Goal: Communication & Community: Answer question/provide support

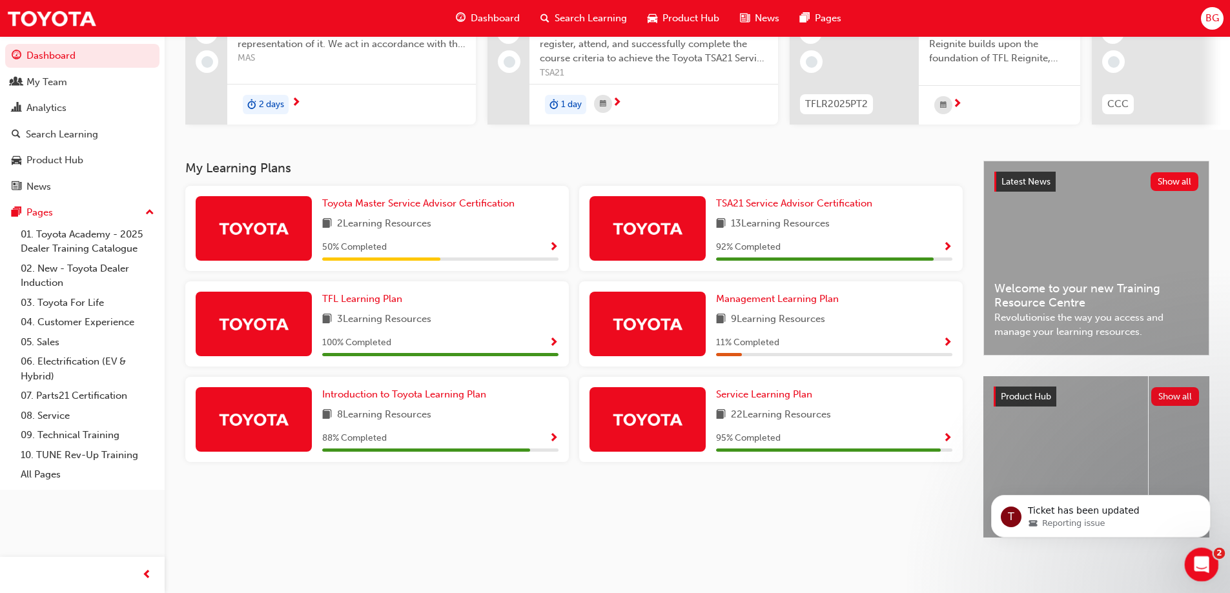
click at [1191, 569] on div "Open Intercom Messenger" at bounding box center [1199, 563] width 43 height 43
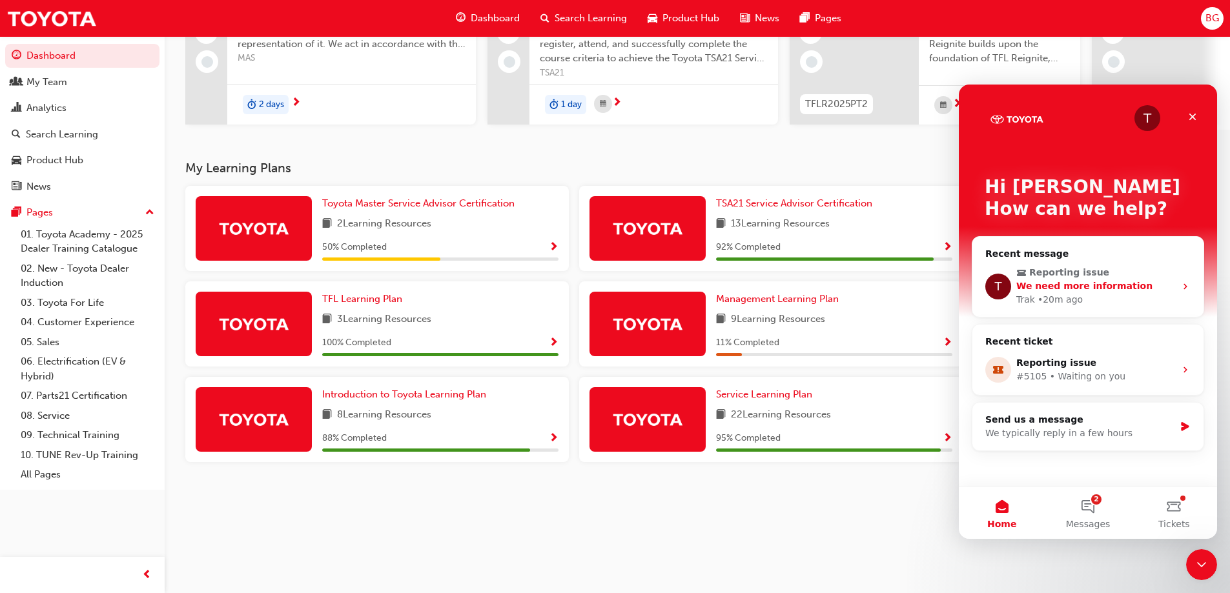
click at [1087, 297] on div "Trak • 20m ago" at bounding box center [1095, 300] width 159 height 14
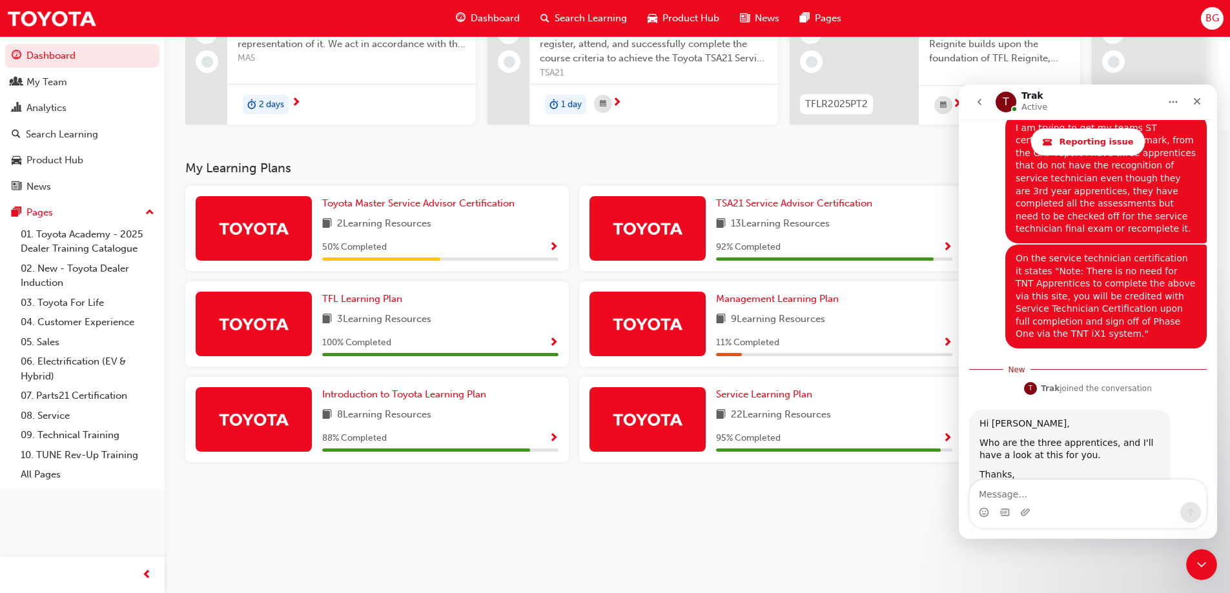
scroll to position [1000, 0]
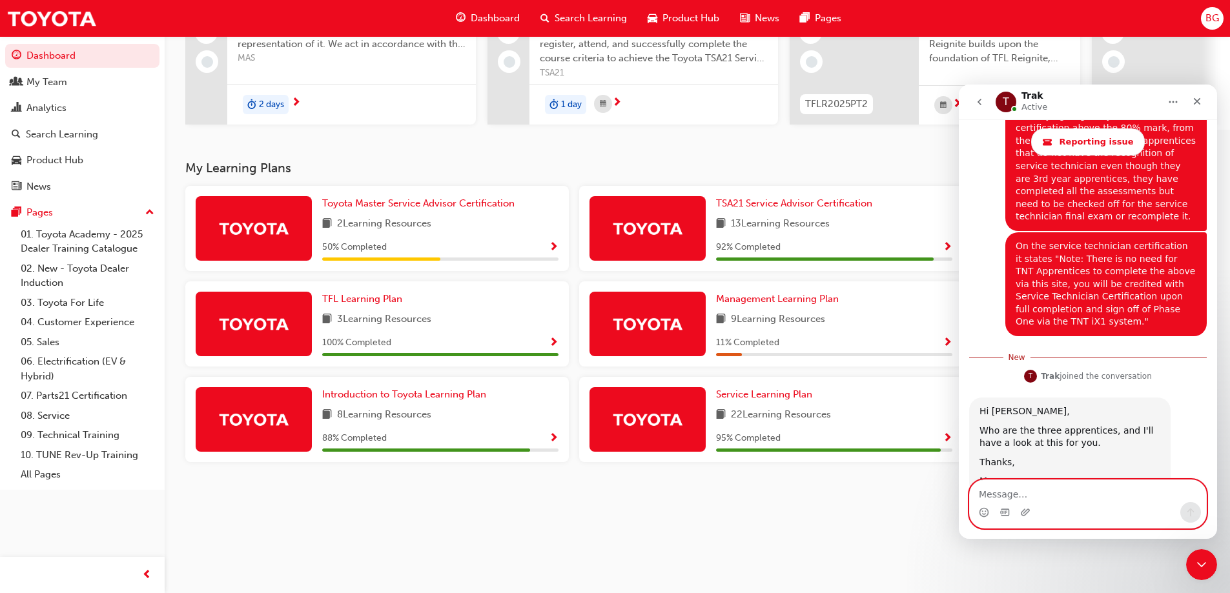
click at [1078, 498] on textarea "Message…" at bounding box center [1087, 491] width 236 height 22
type textarea "[PERSON_NAME], [PERSON_NAME] and [PERSON_NAME]"
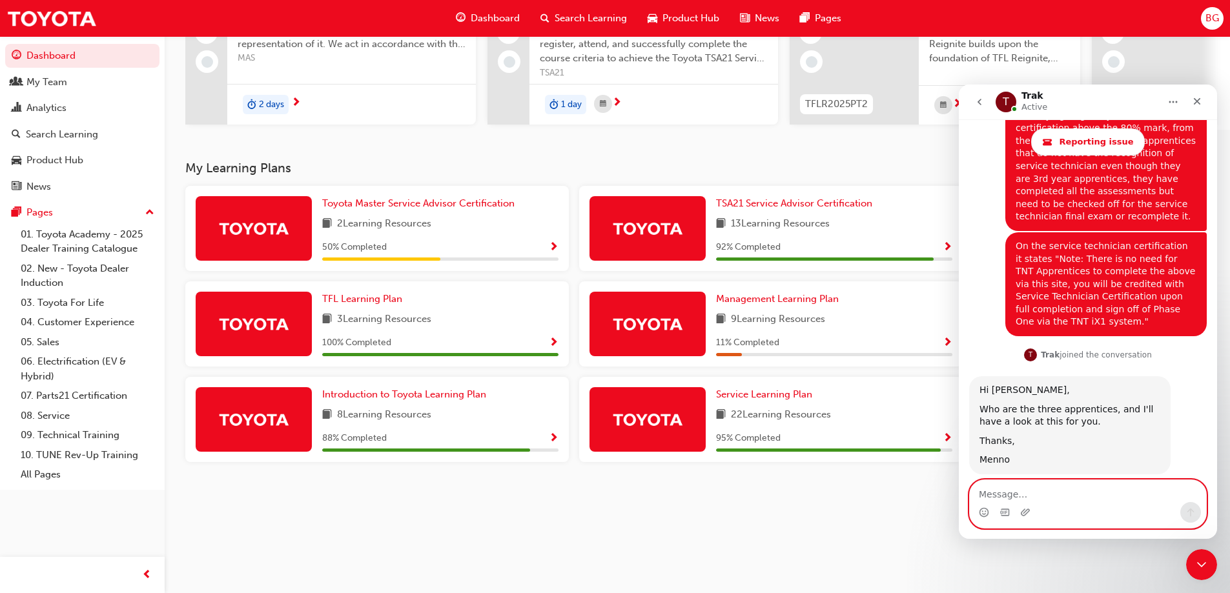
scroll to position [1030, 0]
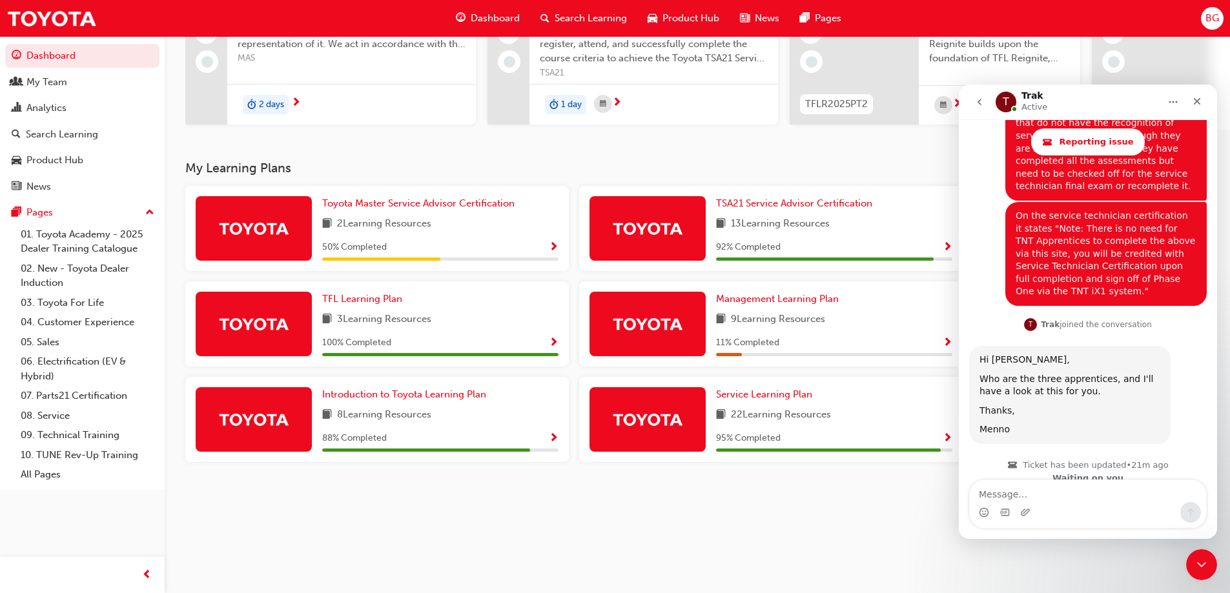
click at [1029, 518] on div "Intercom messenger" at bounding box center [1025, 512] width 10 height 21
click at [1026, 516] on icon "Upload attachment" at bounding box center [1025, 512] width 10 height 10
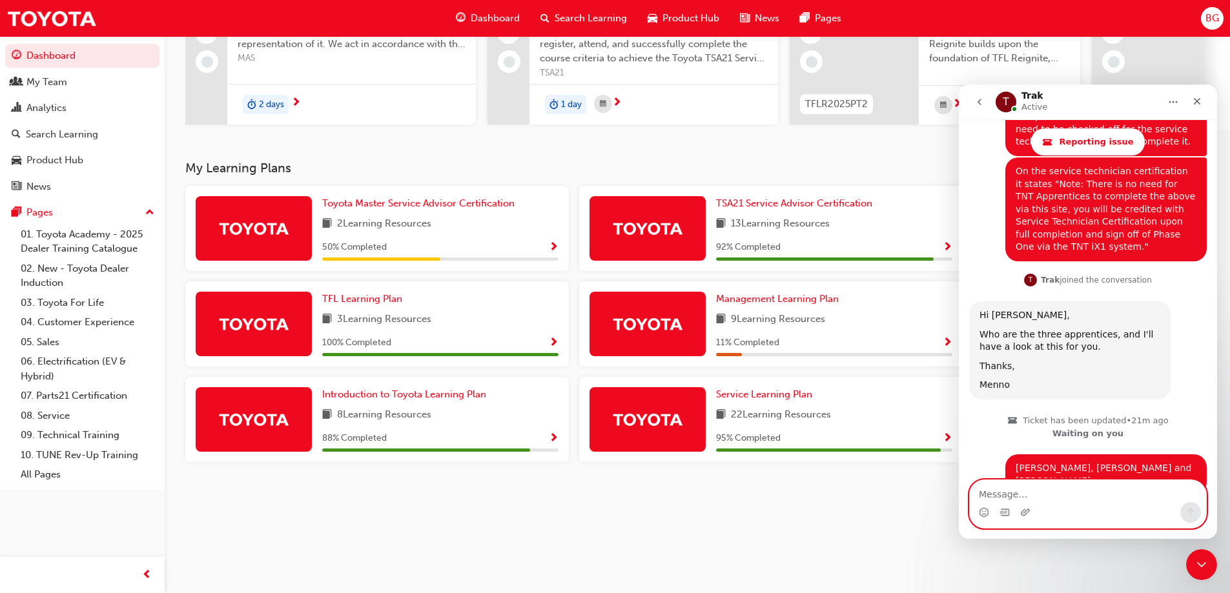
scroll to position [1158, 0]
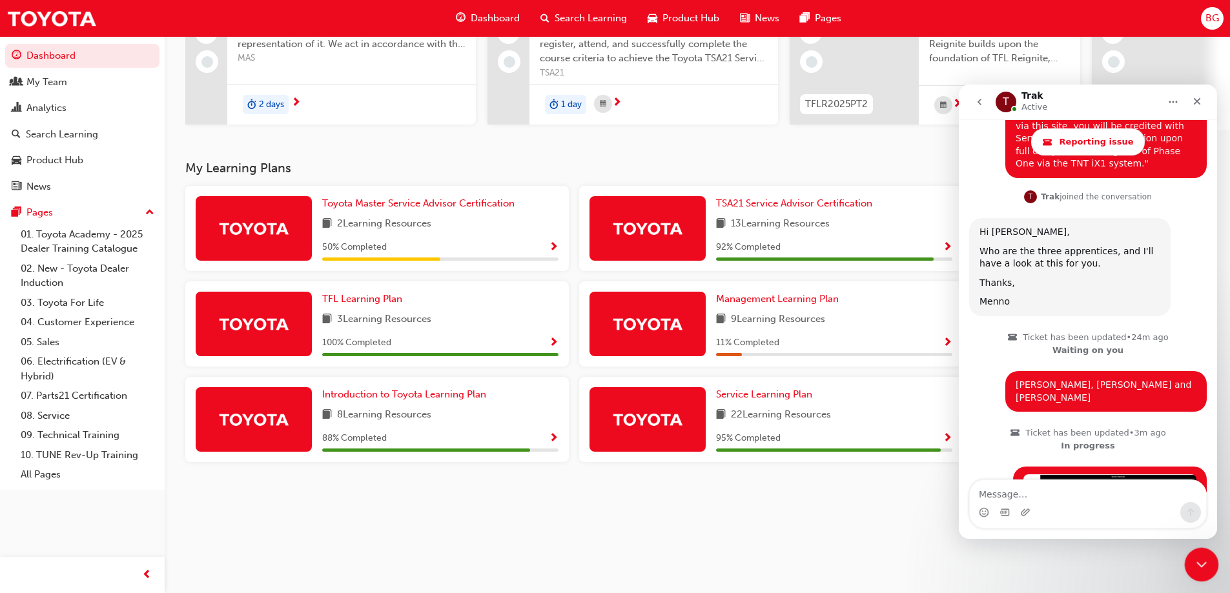
click at [1197, 552] on div "Close Intercom Messenger" at bounding box center [1199, 562] width 31 height 31
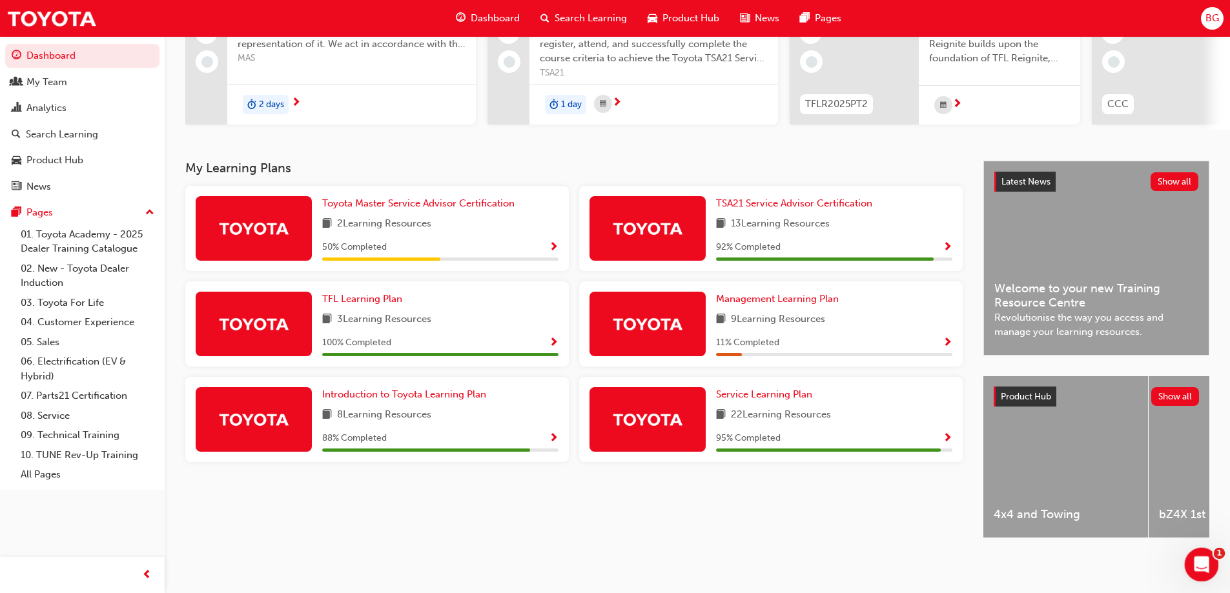
click at [1188, 560] on div "Open Intercom Messenger" at bounding box center [1199, 563] width 43 height 43
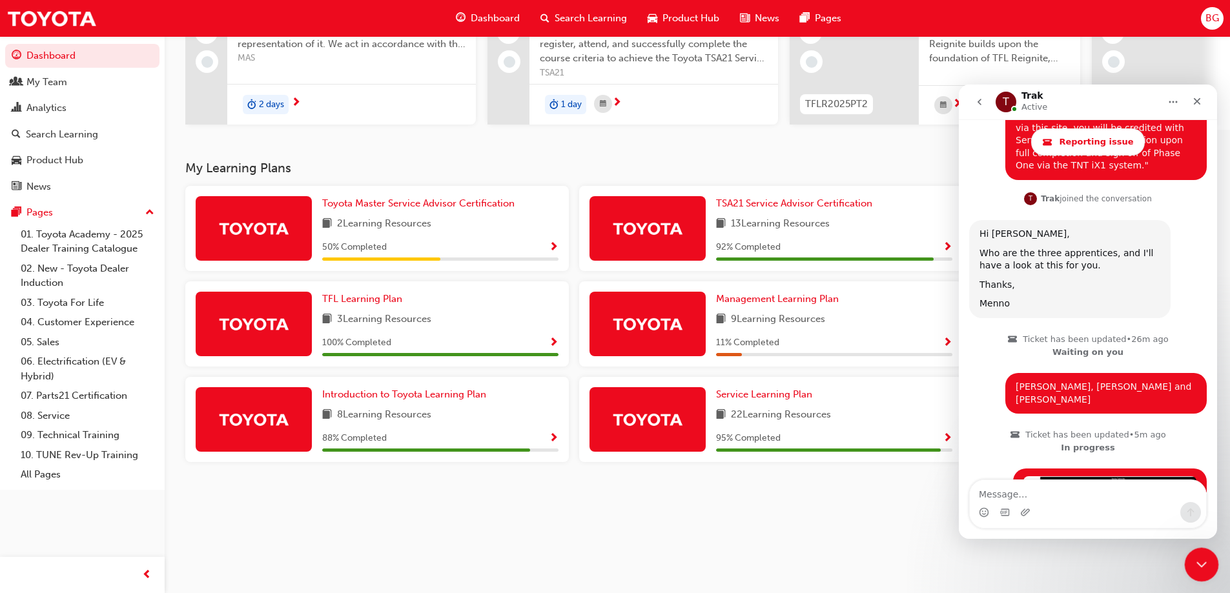
drag, startPoint x: 1201, startPoint y: 576, endPoint x: 1205, endPoint y: 567, distance: 10.4
click html
click at [1203, 563] on icon "Close Intercom Messenger" at bounding box center [1198, 562] width 15 height 15
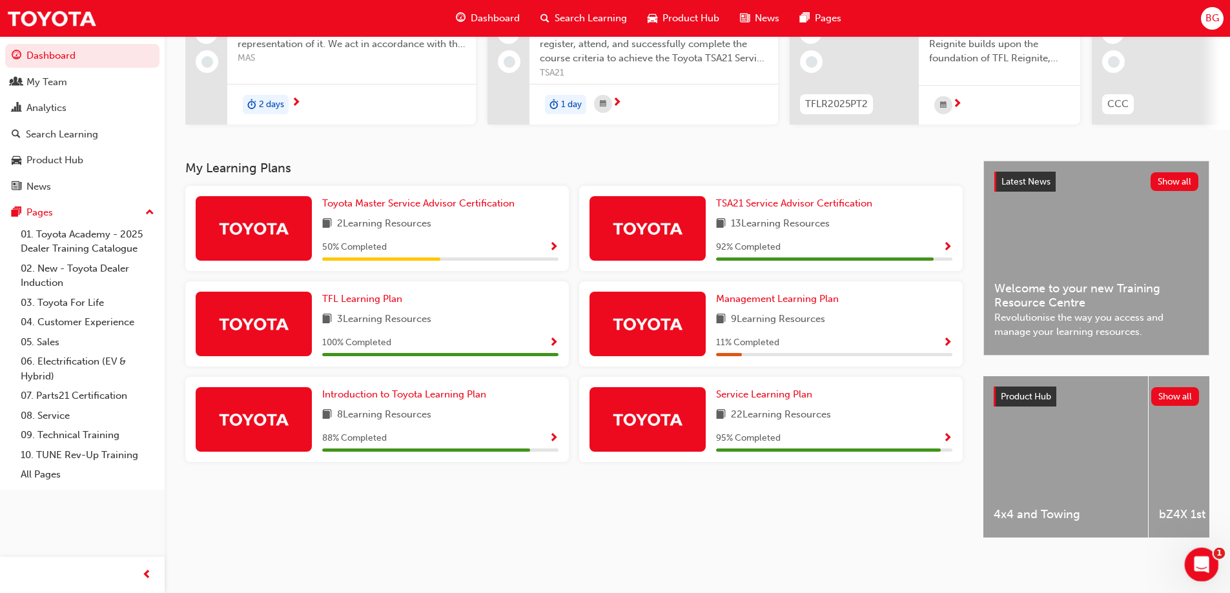
click at [1200, 576] on div "Open Intercom Messenger" at bounding box center [1199, 563] width 43 height 43
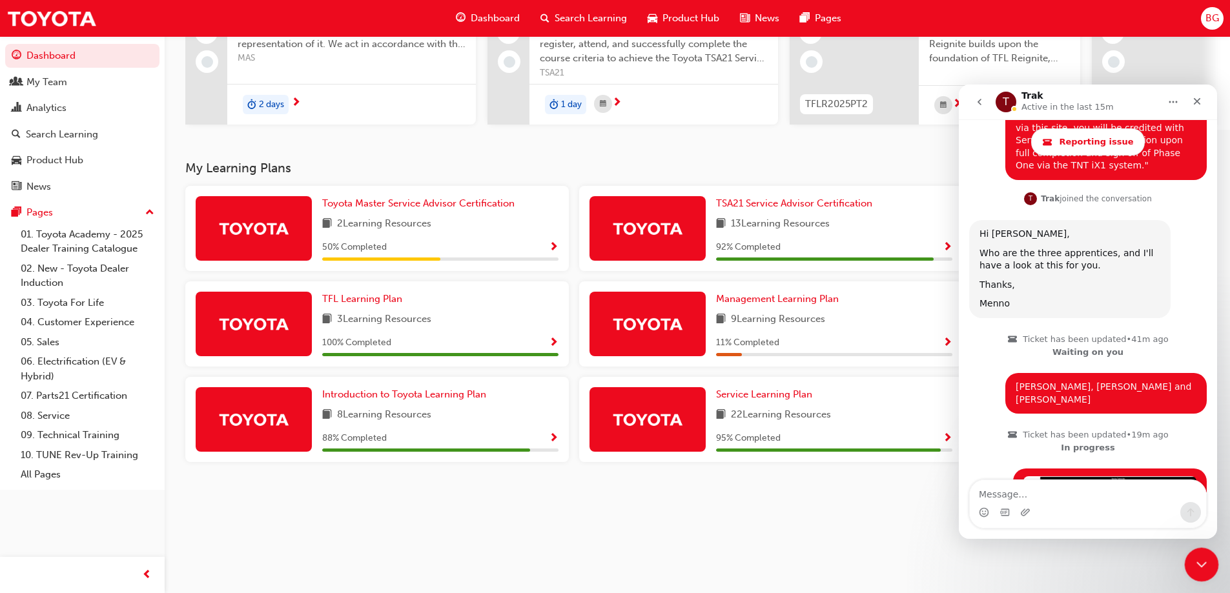
click at [1213, 564] on div "Close Intercom Messenger" at bounding box center [1199, 562] width 31 height 31
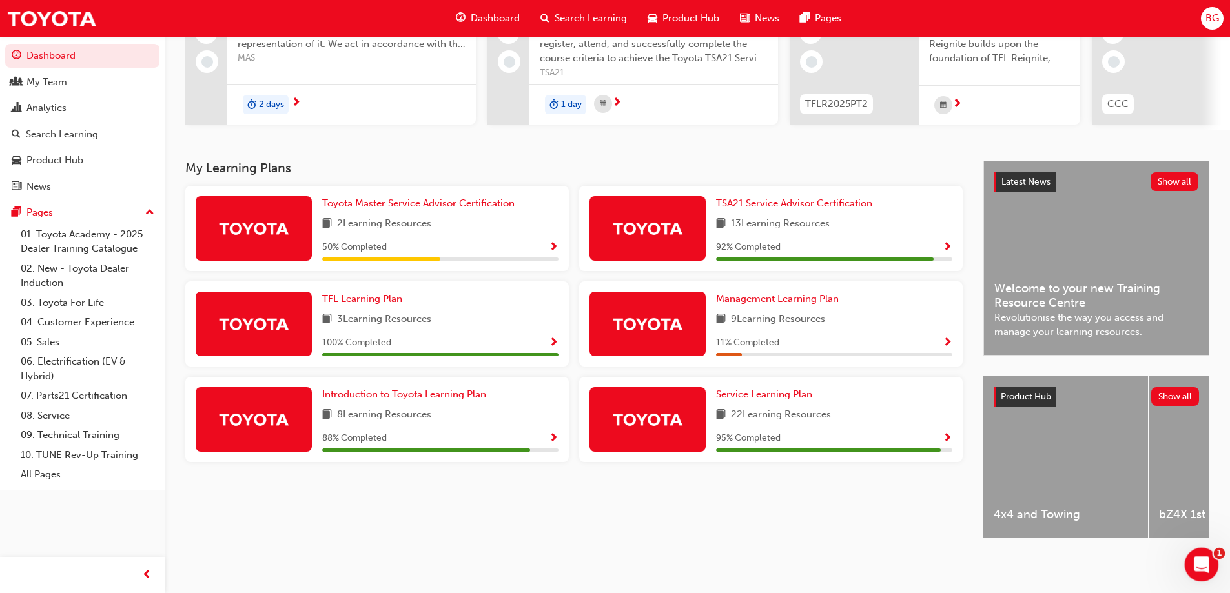
click at [1201, 556] on icon "Open Intercom Messenger" at bounding box center [1199, 562] width 21 height 21
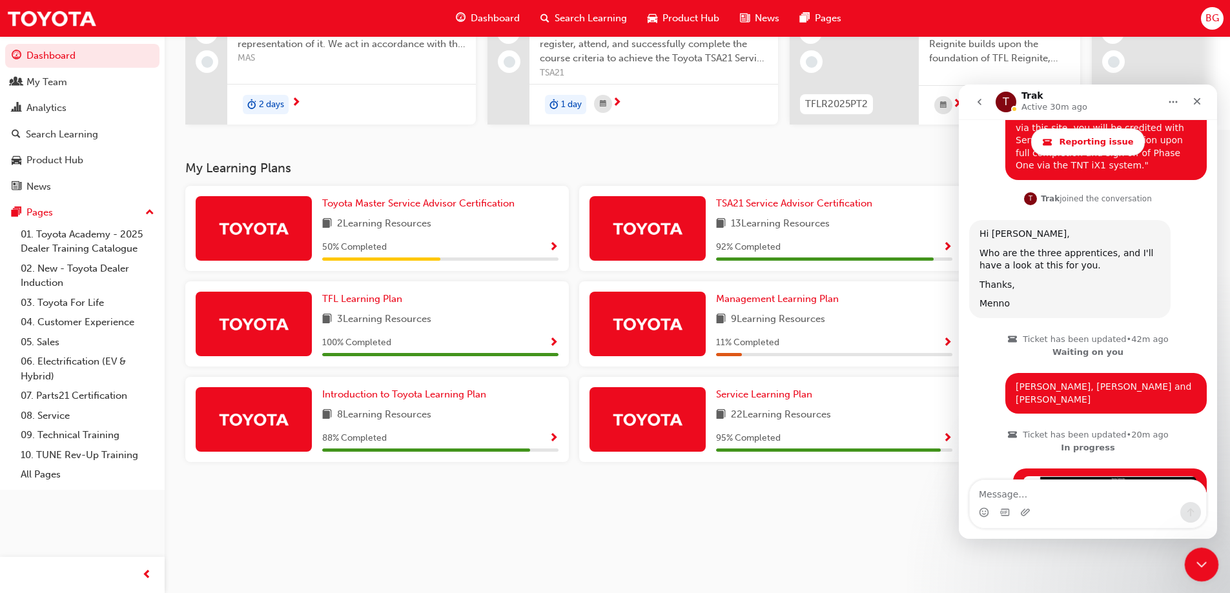
click at [1202, 564] on icon "Close Intercom Messenger" at bounding box center [1198, 562] width 15 height 15
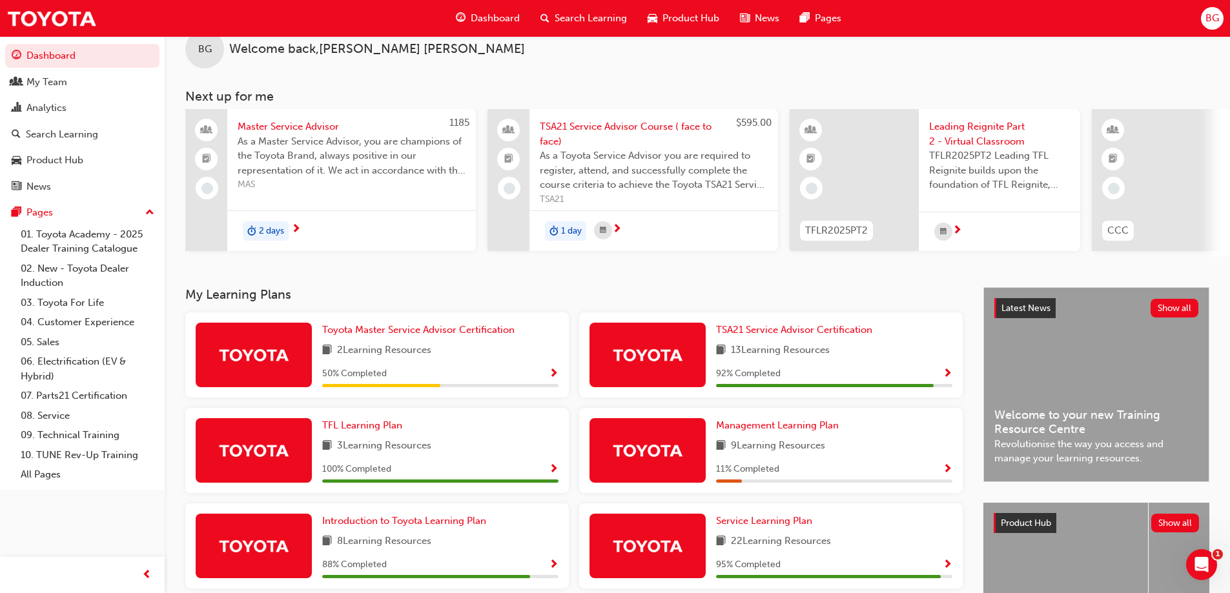
scroll to position [0, 0]
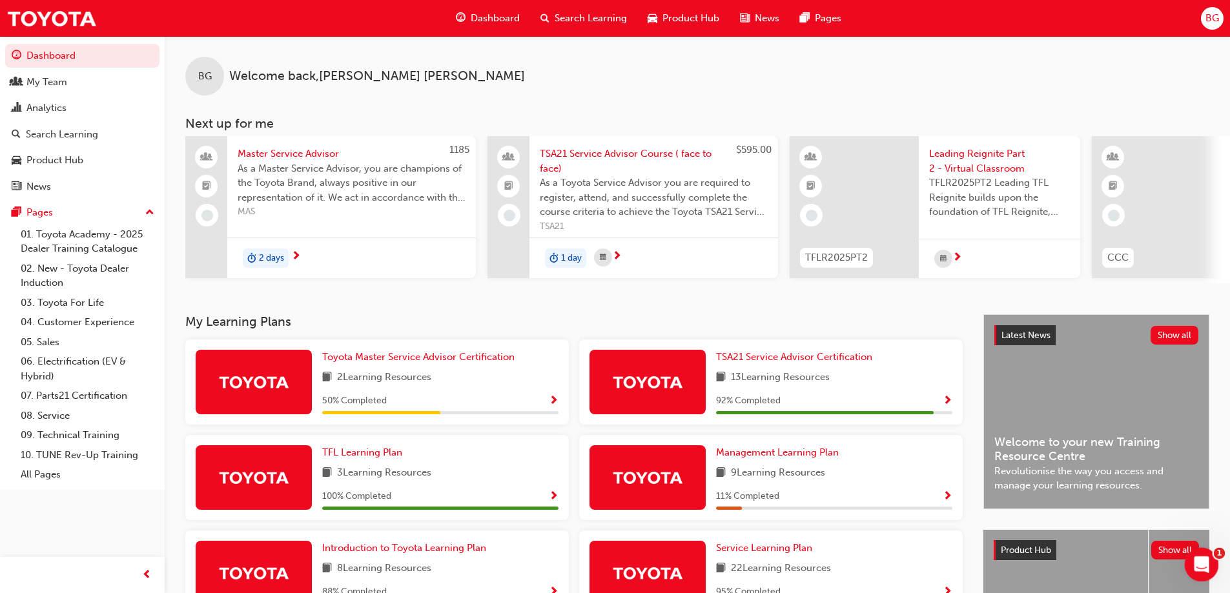
click at [1197, 573] on div "Open Intercom Messenger" at bounding box center [1199, 563] width 43 height 43
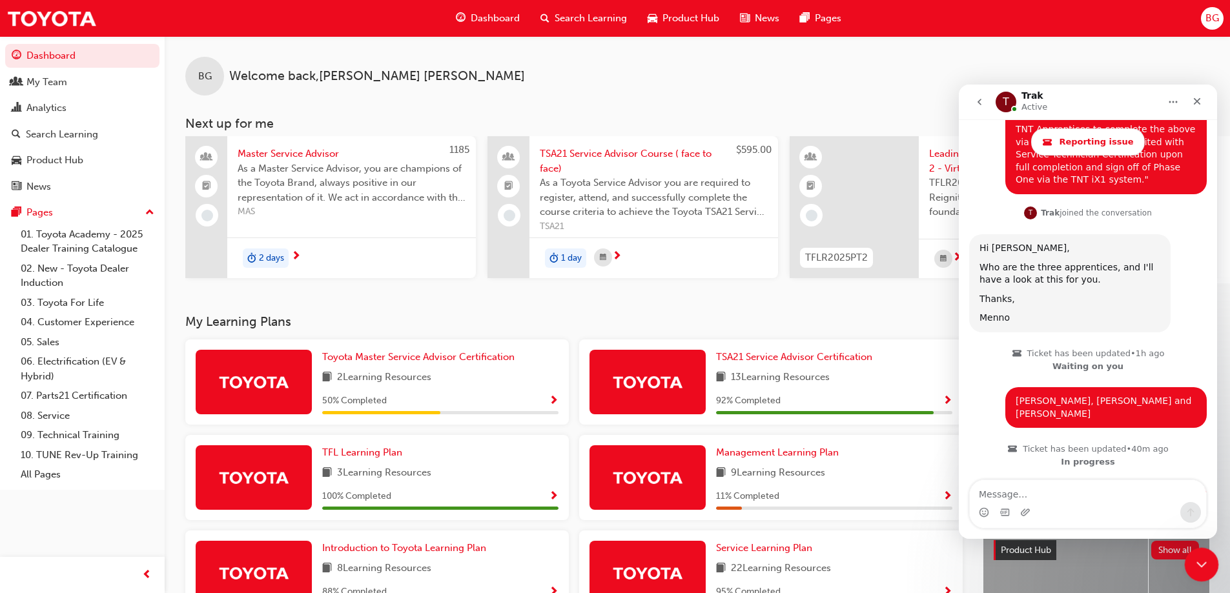
scroll to position [1158, 0]
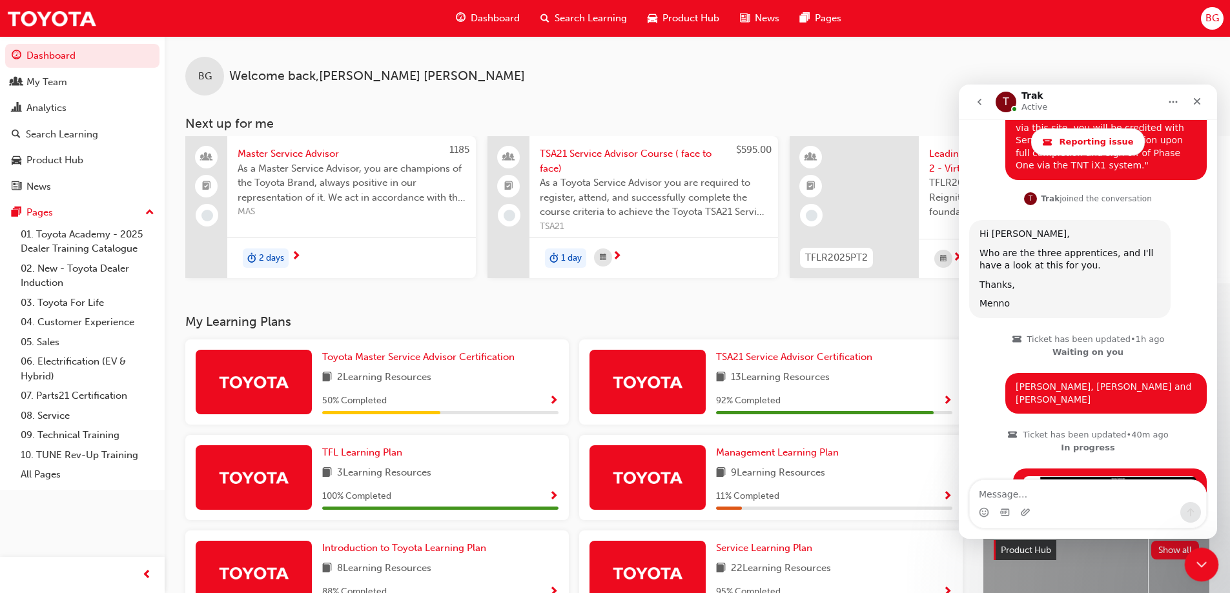
drag, startPoint x: 1199, startPoint y: 563, endPoint x: 1184, endPoint y: 563, distance: 15.5
click at [1198, 562] on icon "Close Intercom Messenger" at bounding box center [1198, 562] width 15 height 15
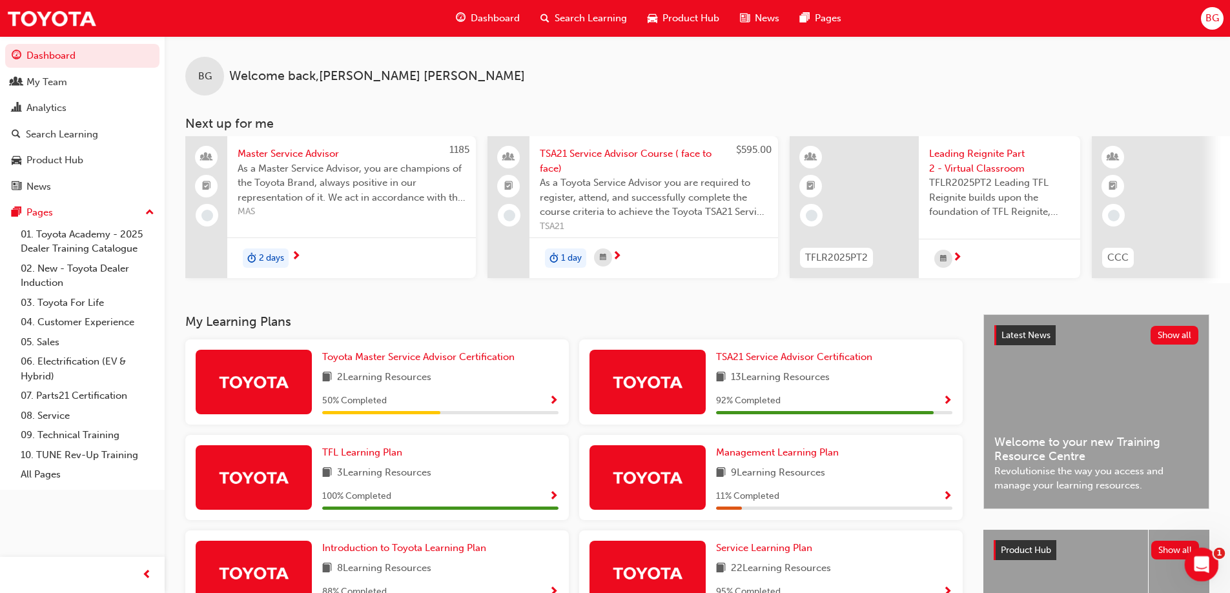
click at [1199, 565] on icon "Open Intercom Messenger" at bounding box center [1199, 562] width 21 height 21
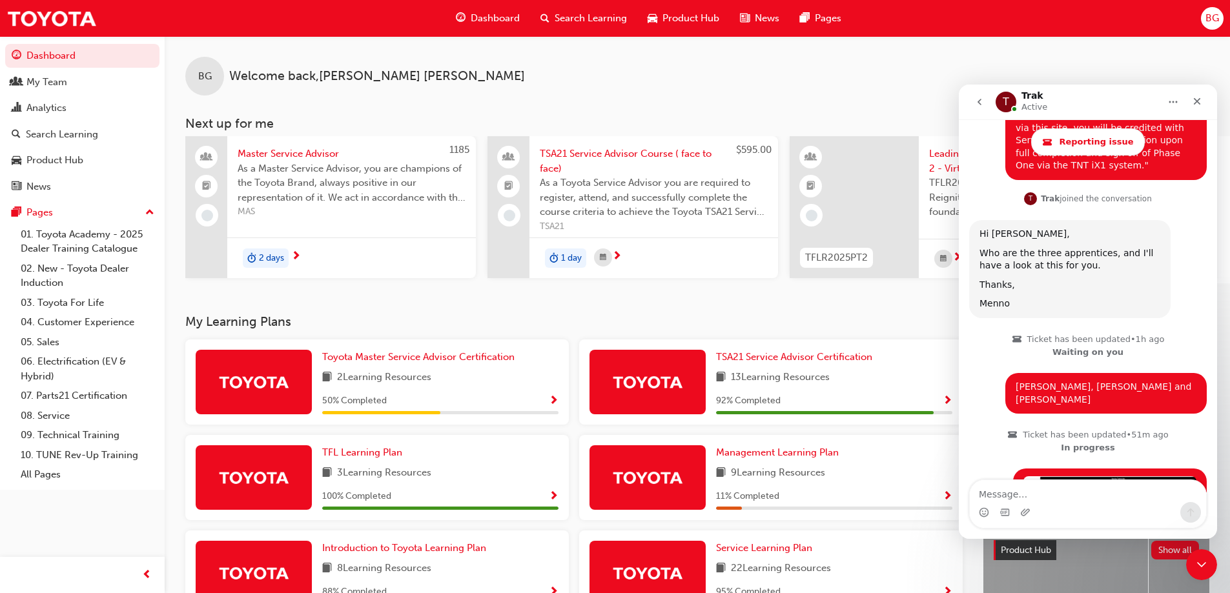
click at [978, 103] on icon "go back" at bounding box center [979, 102] width 4 height 6
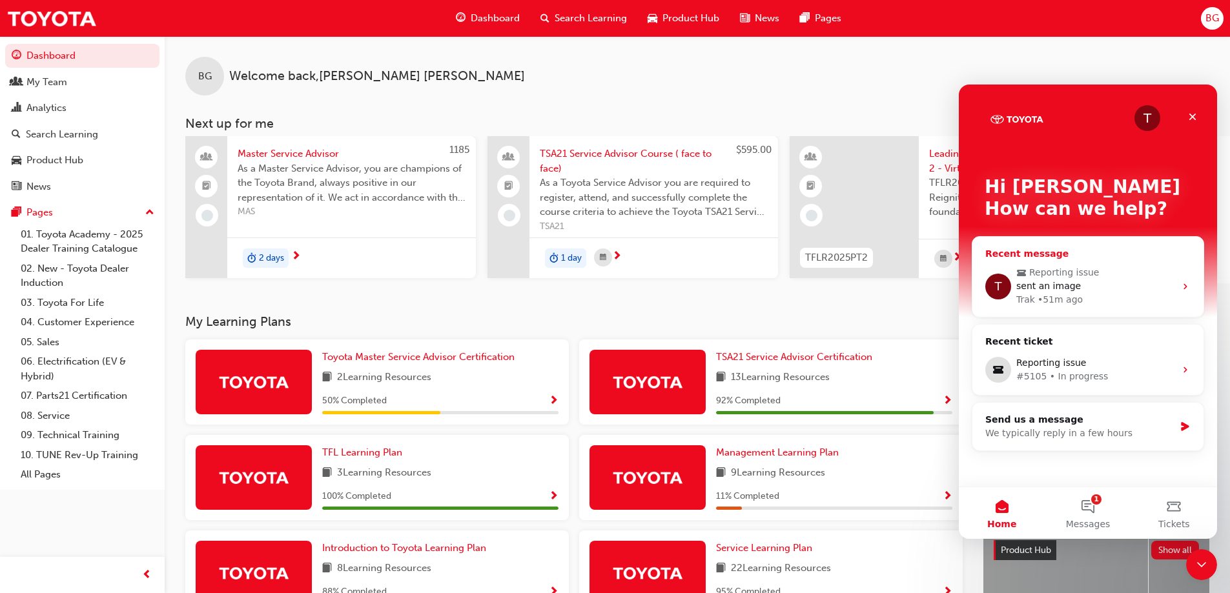
click at [1091, 285] on div "sent an image" at bounding box center [1095, 286] width 159 height 14
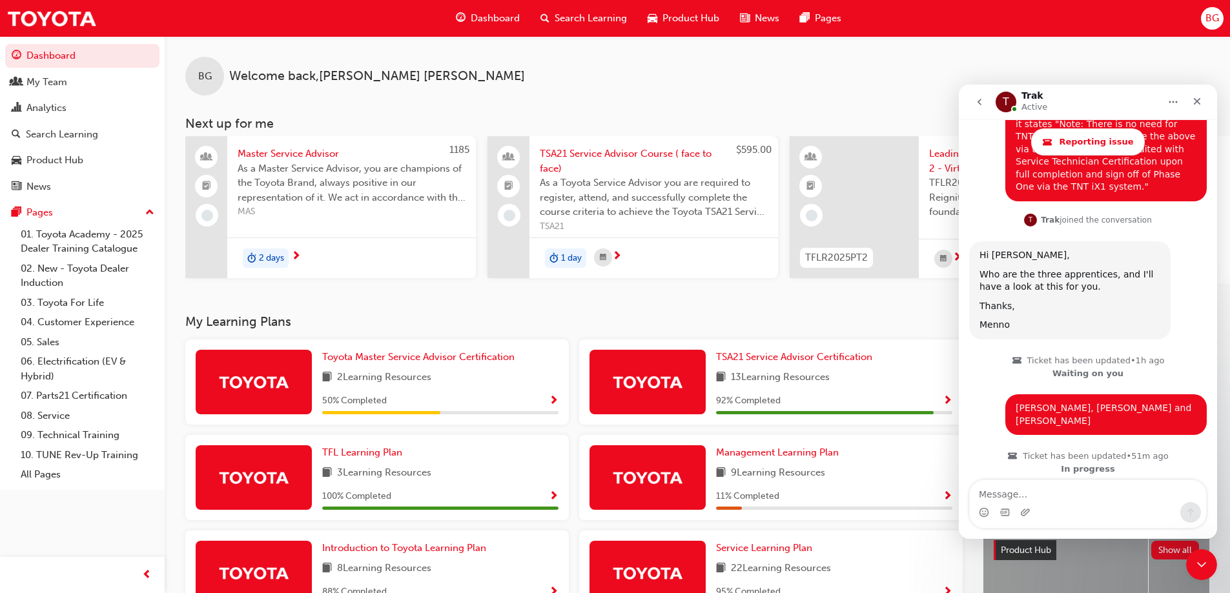
scroll to position [1158, 0]
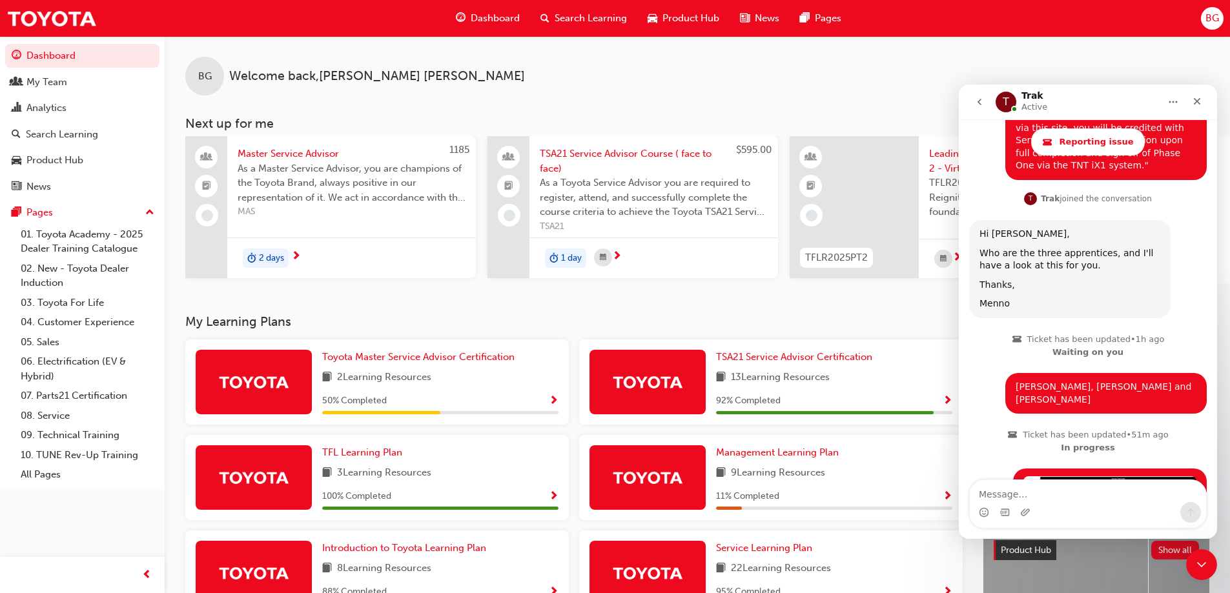
click at [1115, 476] on img "Brett says…" at bounding box center [1109, 504] width 173 height 57
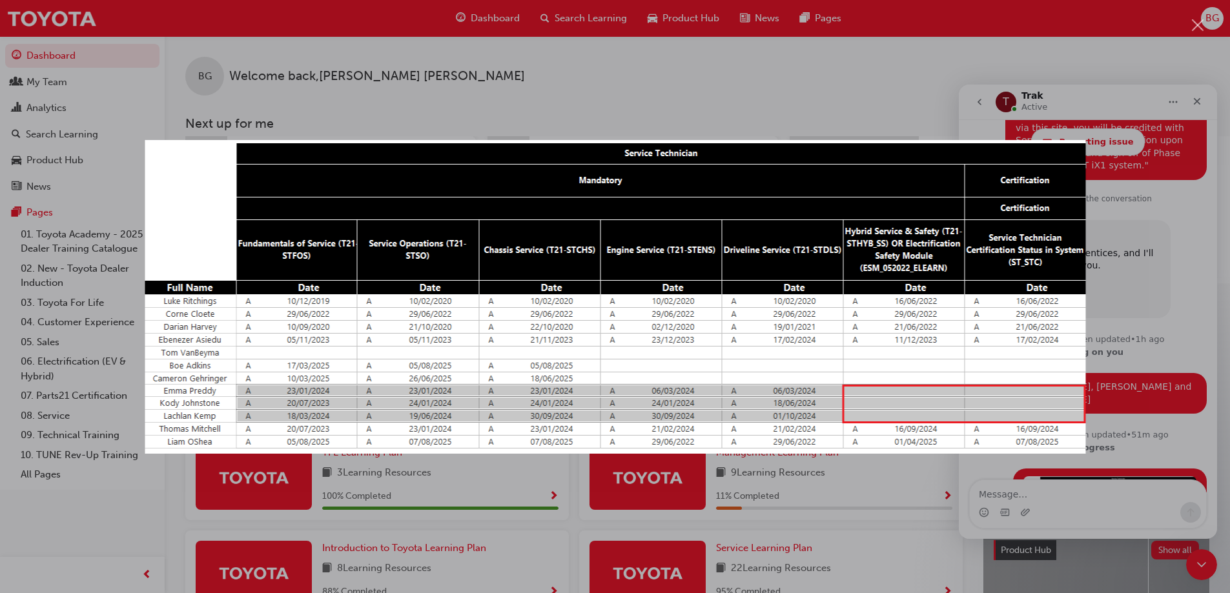
scroll to position [0, 0]
click at [1116, 485] on div "Intercom messenger" at bounding box center [615, 296] width 1230 height 593
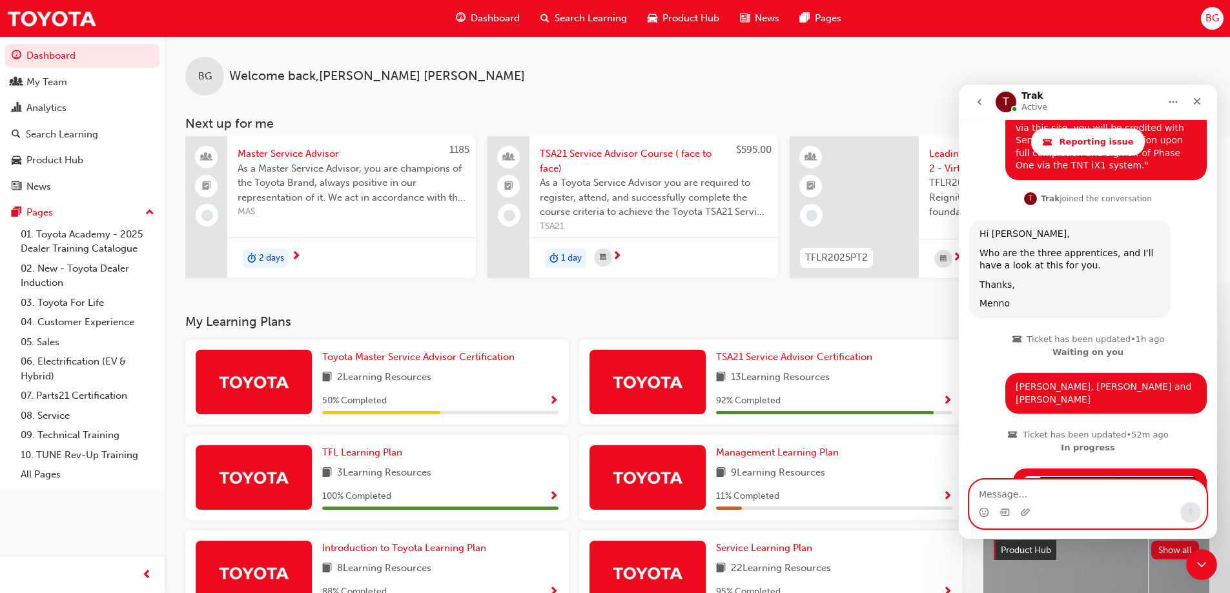
click at [1092, 496] on textarea "Message…" at bounding box center [1087, 491] width 236 height 22
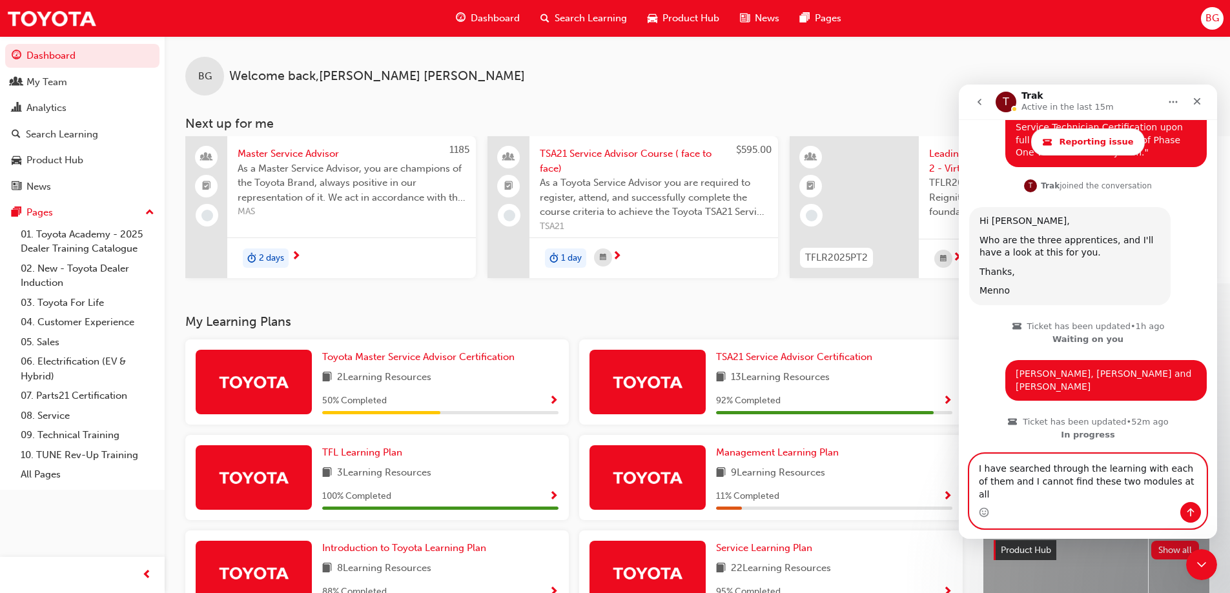
type textarea "I have searched through the learning with each of them and I cannot find these …"
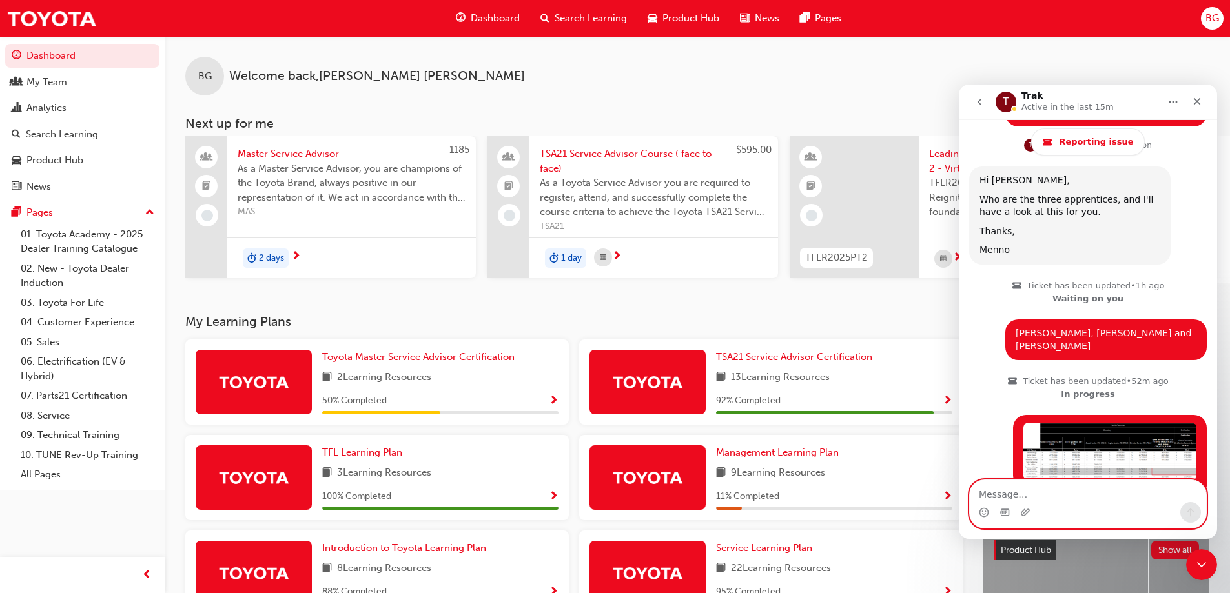
scroll to position [1213, 0]
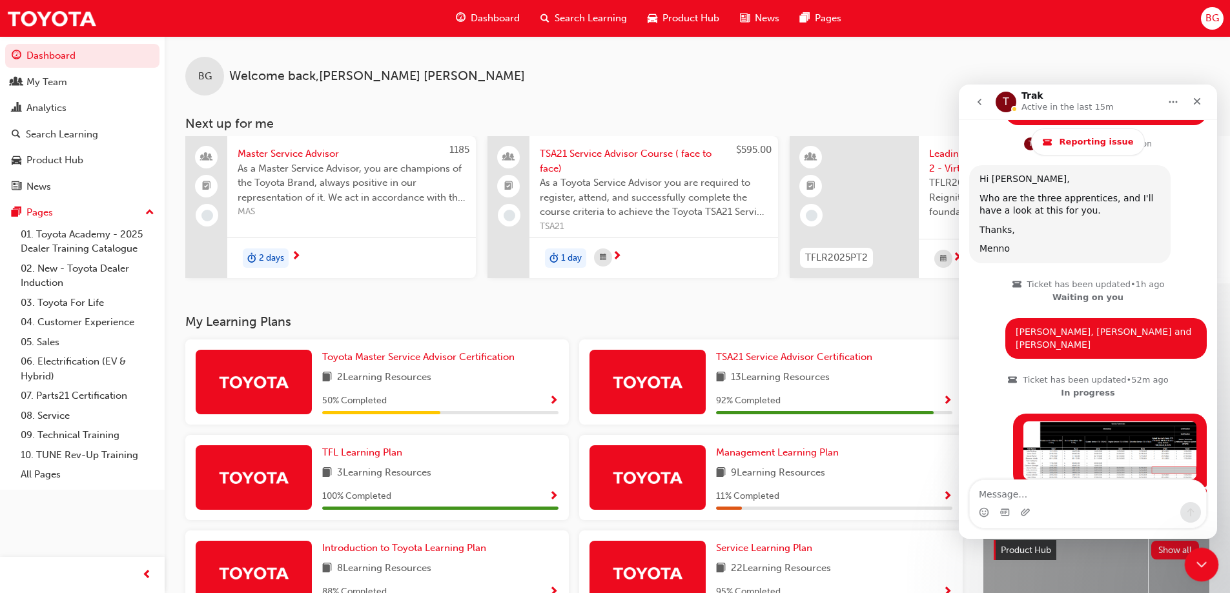
click at [1192, 569] on icon "Close Intercom Messenger" at bounding box center [1198, 562] width 15 height 15
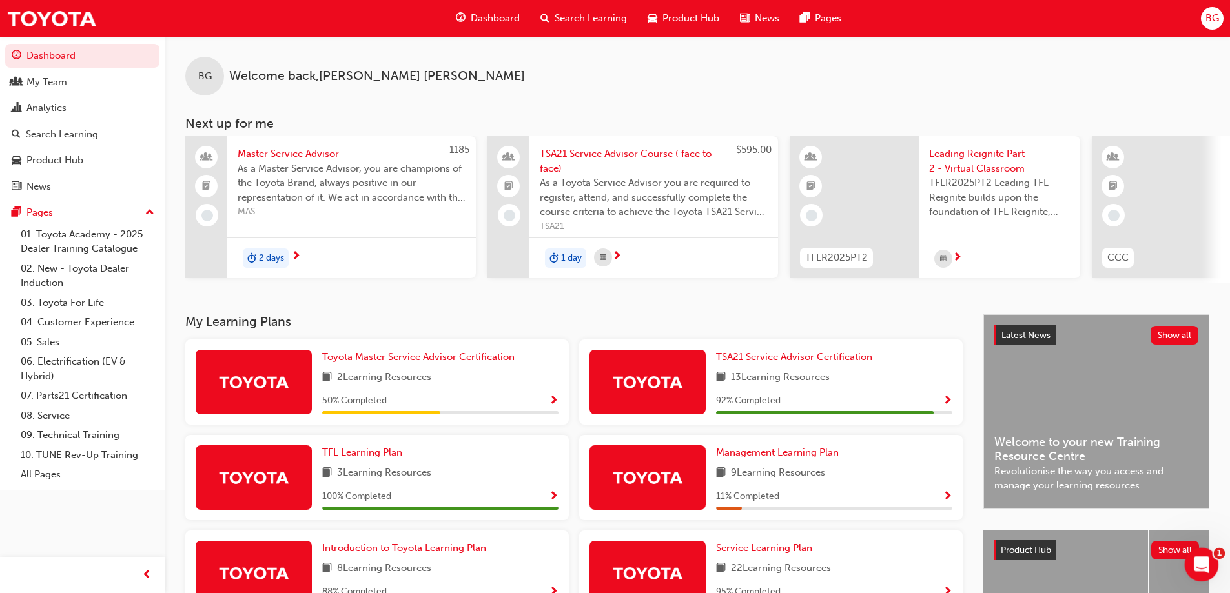
click at [1201, 569] on icon "Open Intercom Messenger" at bounding box center [1199, 562] width 21 height 21
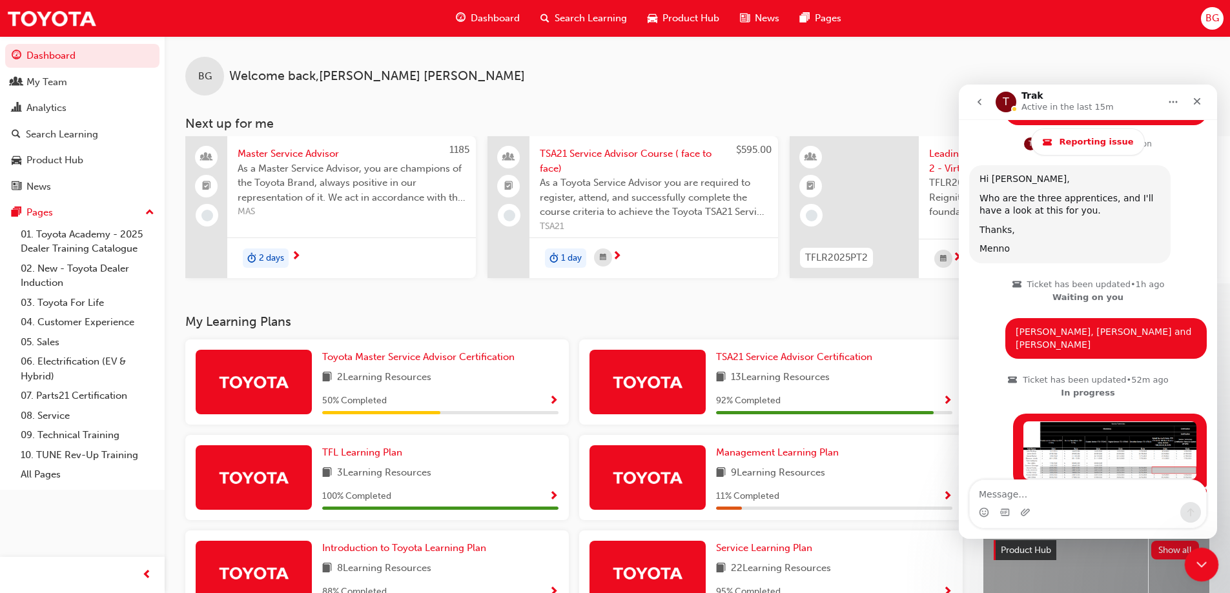
drag, startPoint x: 1201, startPoint y: 566, endPoint x: 1661, endPoint y: 1102, distance: 706.7
click at [1201, 567] on icon "Close Intercom Messenger" at bounding box center [1198, 562] width 15 height 15
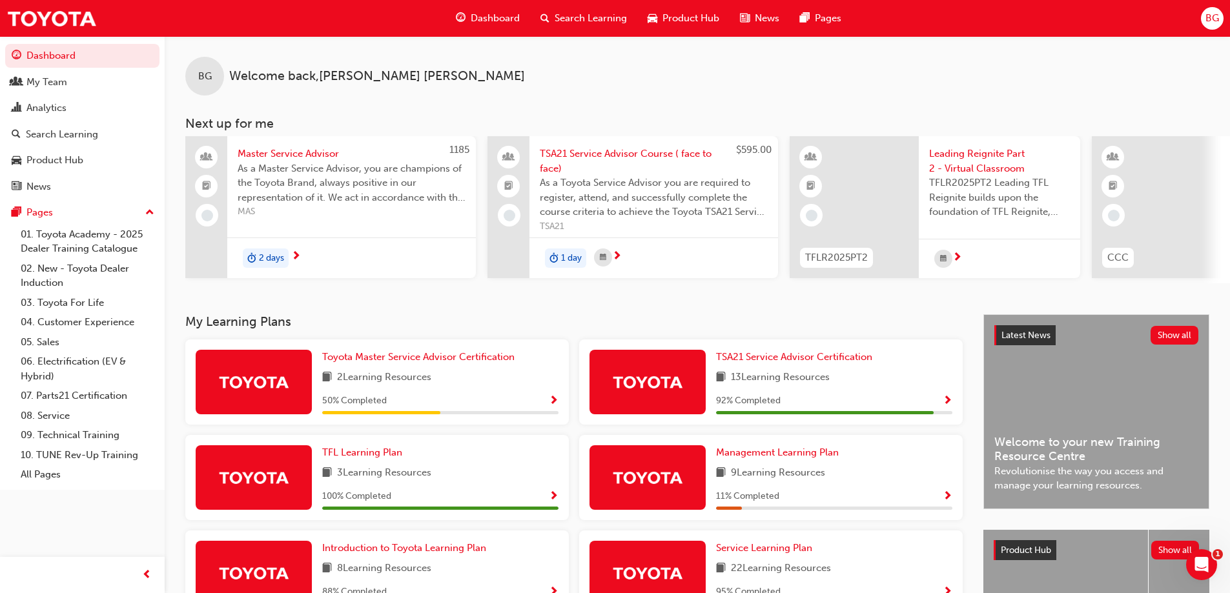
click at [396, 309] on div "BG Welcome back , [PERSON_NAME] Next up for me 1185 Master Service Advisor As a…" at bounding box center [697, 175] width 1065 height 278
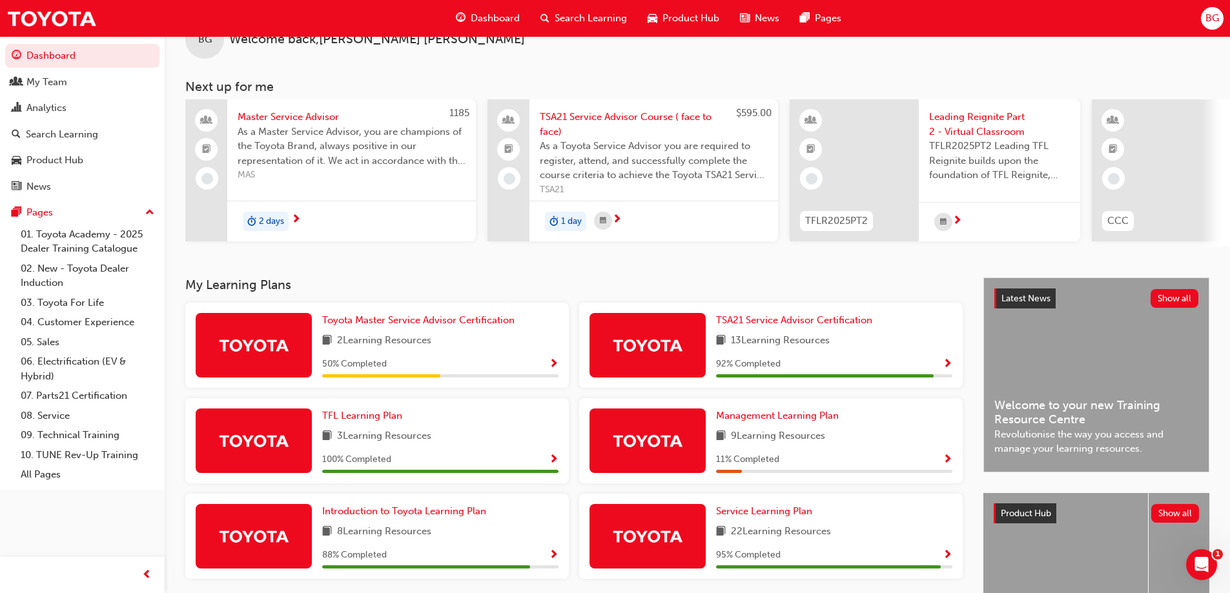
scroll to position [0, 0]
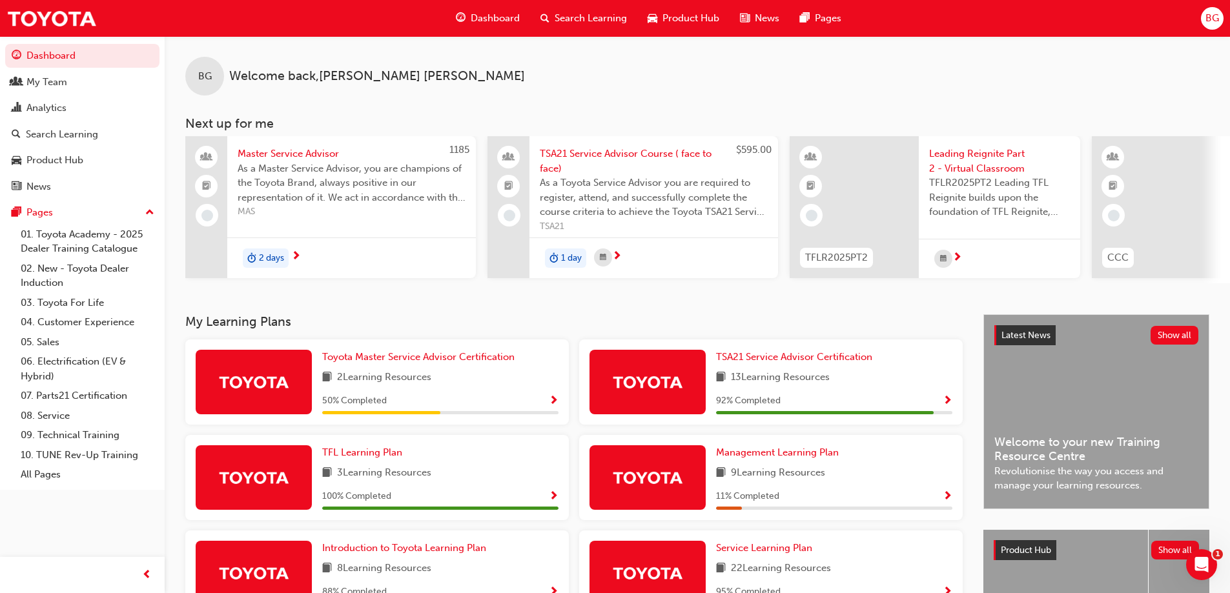
click at [150, 210] on span "up-icon" at bounding box center [149, 213] width 9 height 17
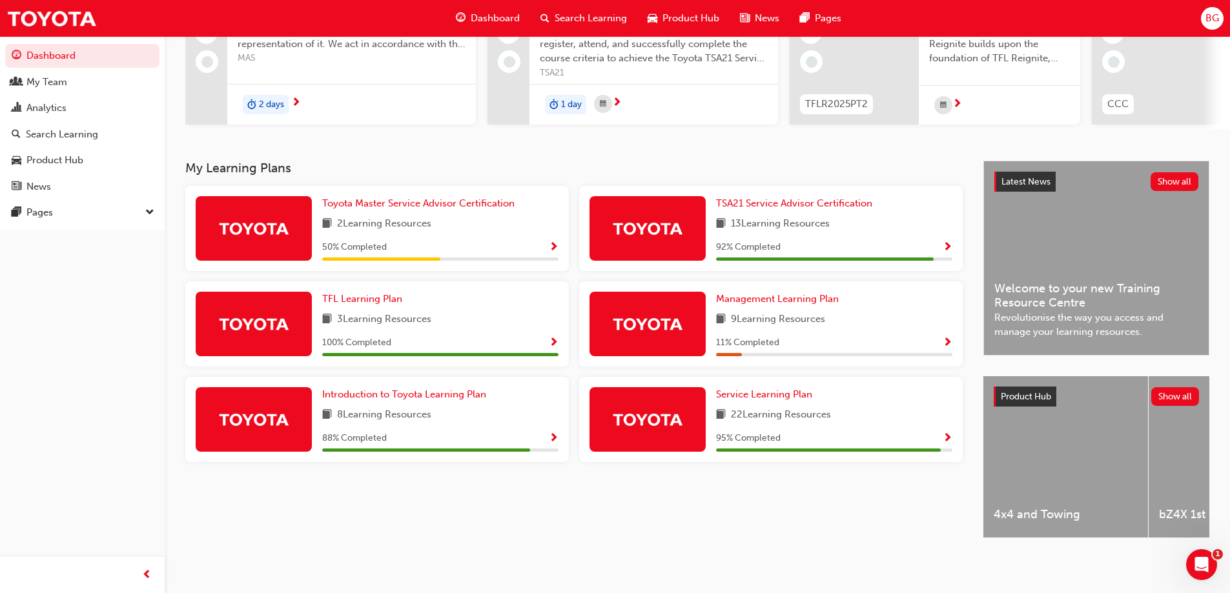
scroll to position [164, 0]
click at [1194, 575] on div "Open Intercom Messenger" at bounding box center [1199, 563] width 43 height 43
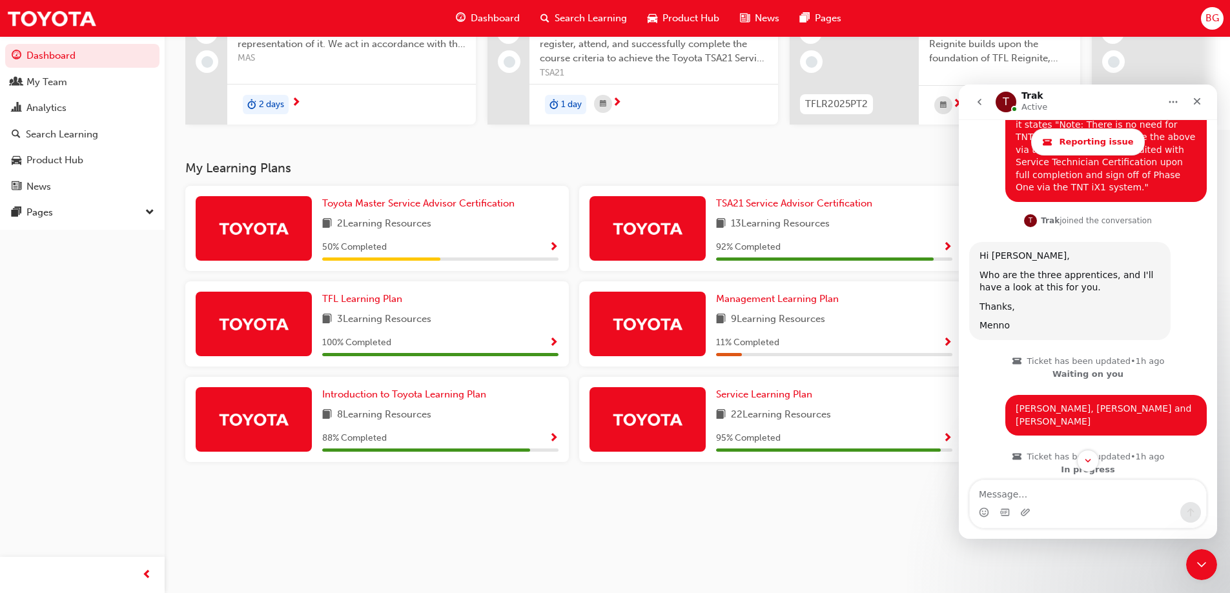
scroll to position [1084, 0]
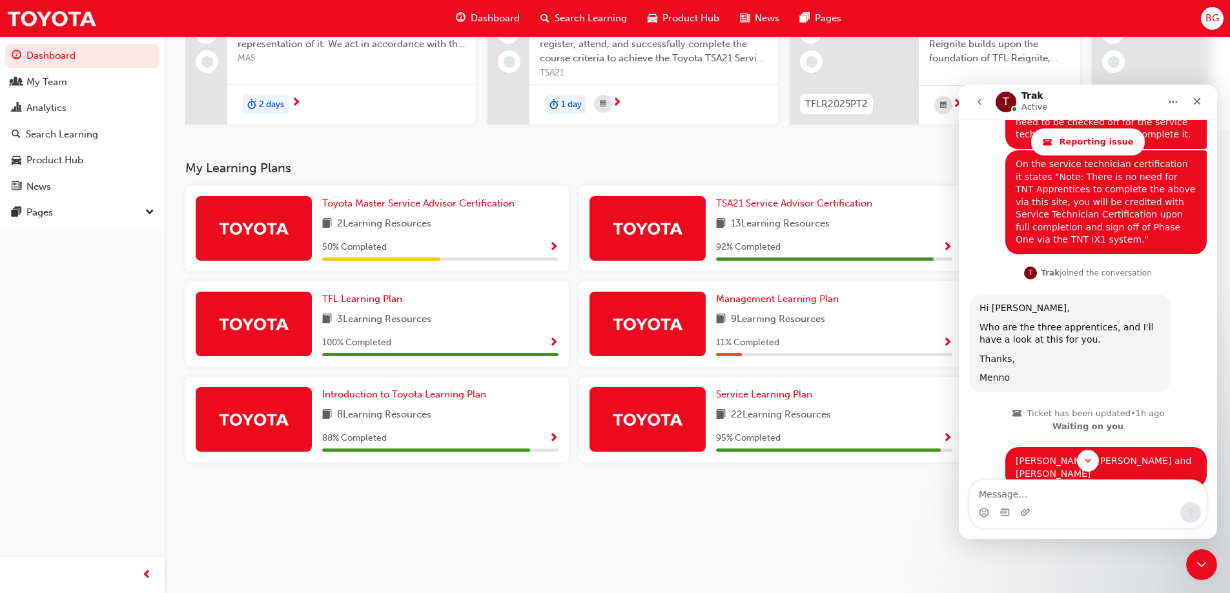
click at [812, 527] on div "My Learning Plans Toyota Master Service Advisor Certification 2 Learning Resour…" at bounding box center [584, 361] width 798 height 400
click at [1202, 557] on icon "Close Intercom Messenger" at bounding box center [1198, 562] width 15 height 15
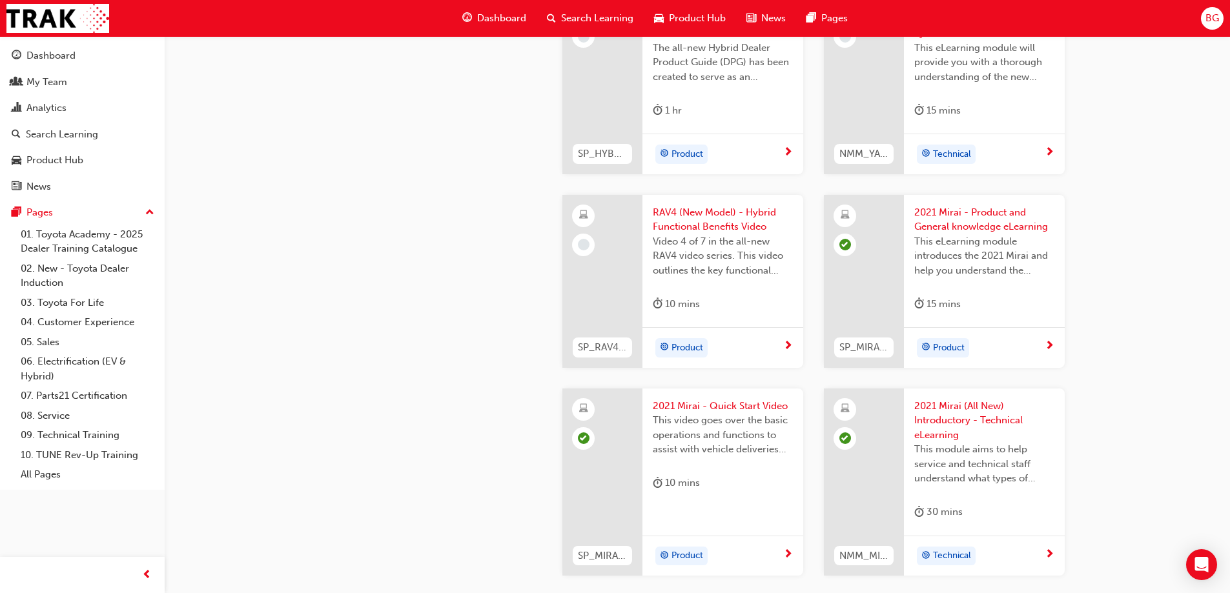
scroll to position [2065, 0]
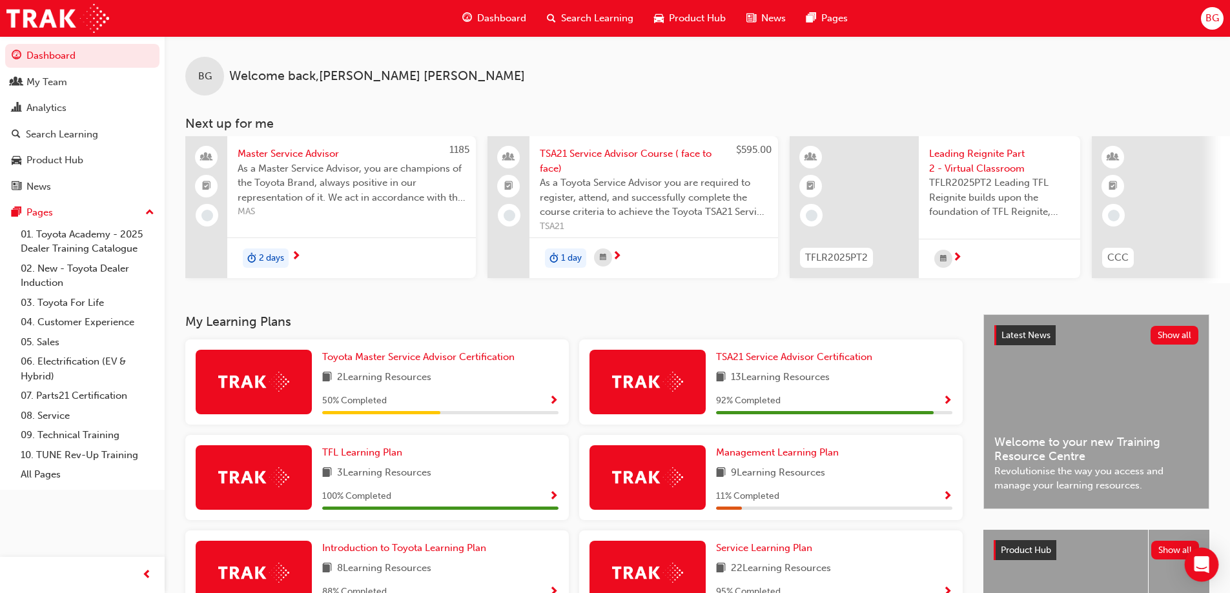
click at [1193, 561] on div "Open Intercom Messenger" at bounding box center [1201, 565] width 34 height 34
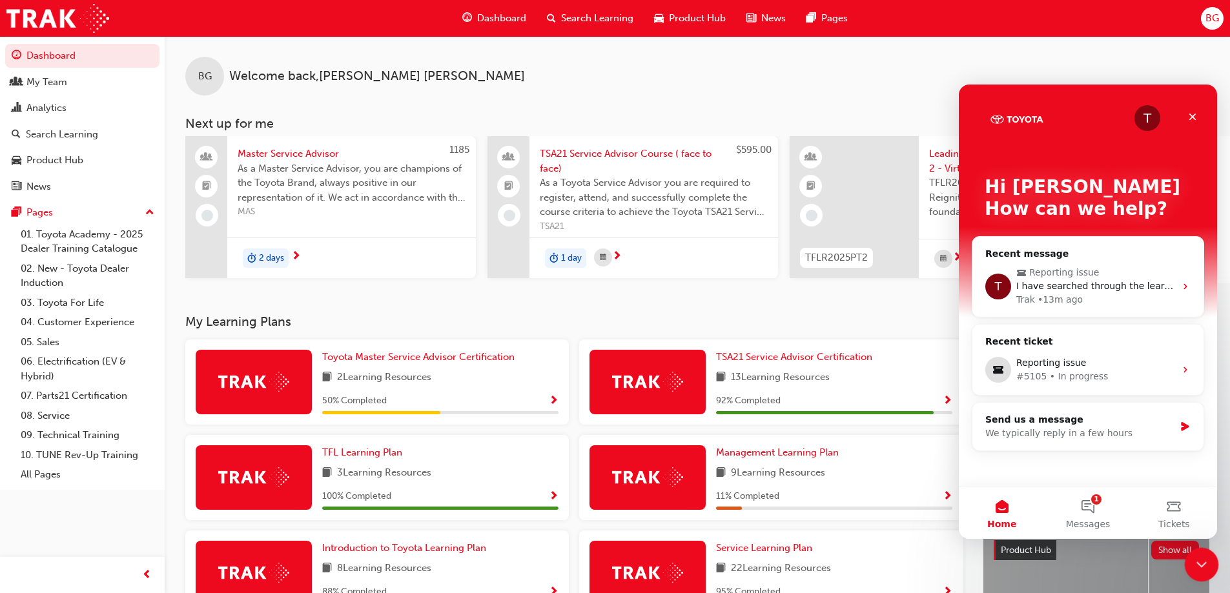
click at [1199, 560] on icon "Close Intercom Messenger" at bounding box center [1198, 562] width 15 height 15
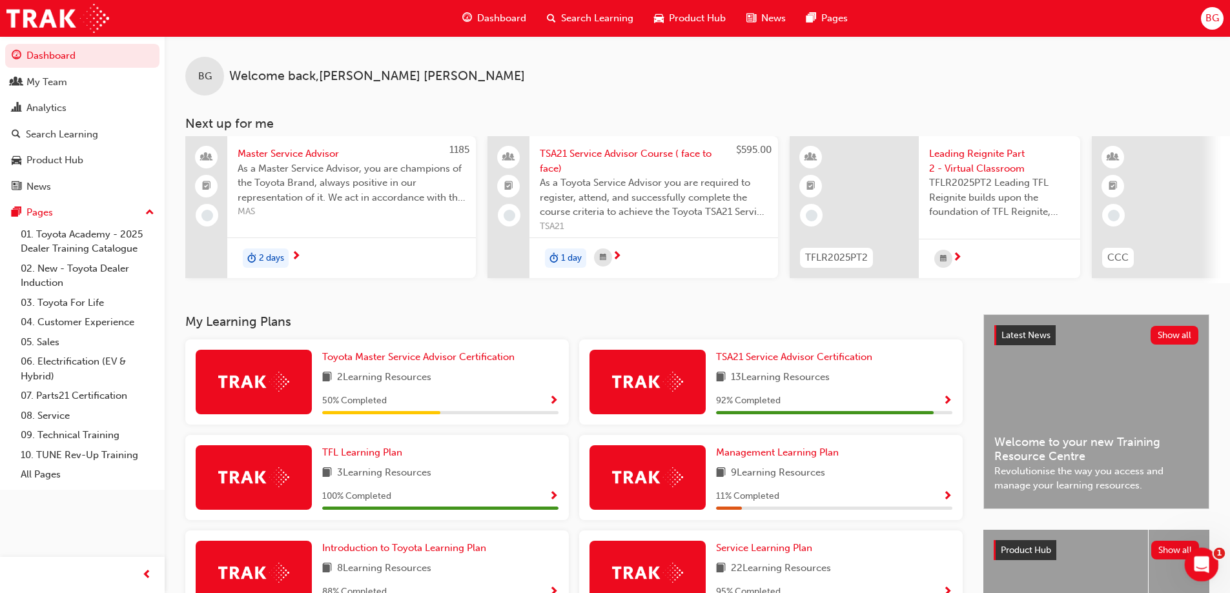
click at [1197, 575] on div "Open Intercom Messenger" at bounding box center [1199, 563] width 43 height 43
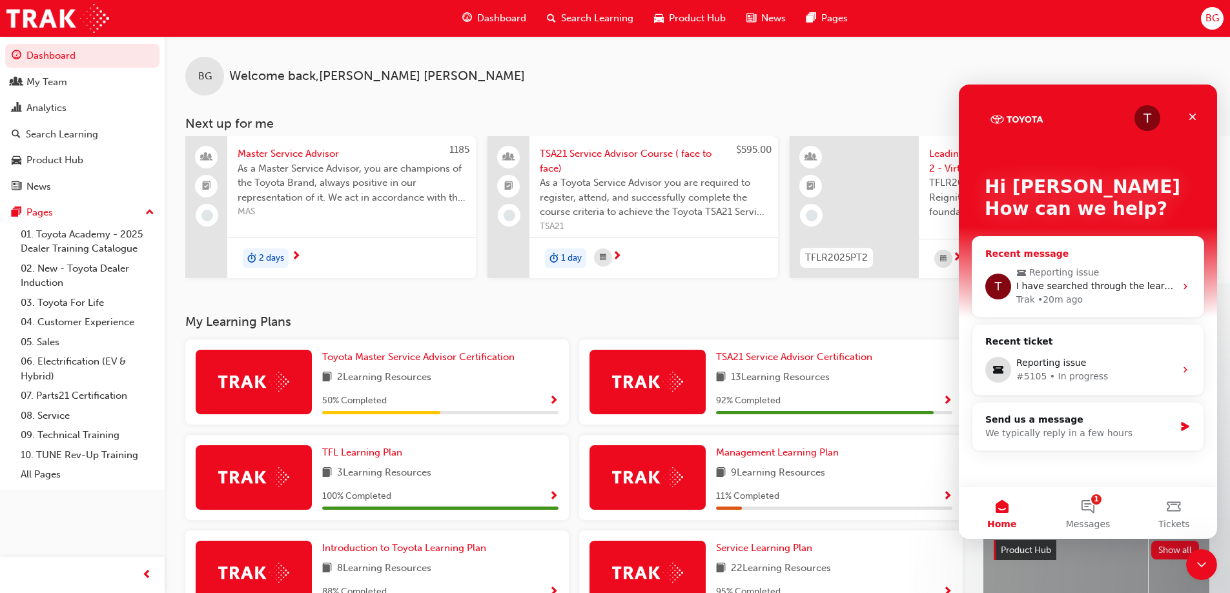
click at [1075, 283] on span "I have searched through the learning with each of them and I cannot find these …" at bounding box center [1240, 286] width 449 height 10
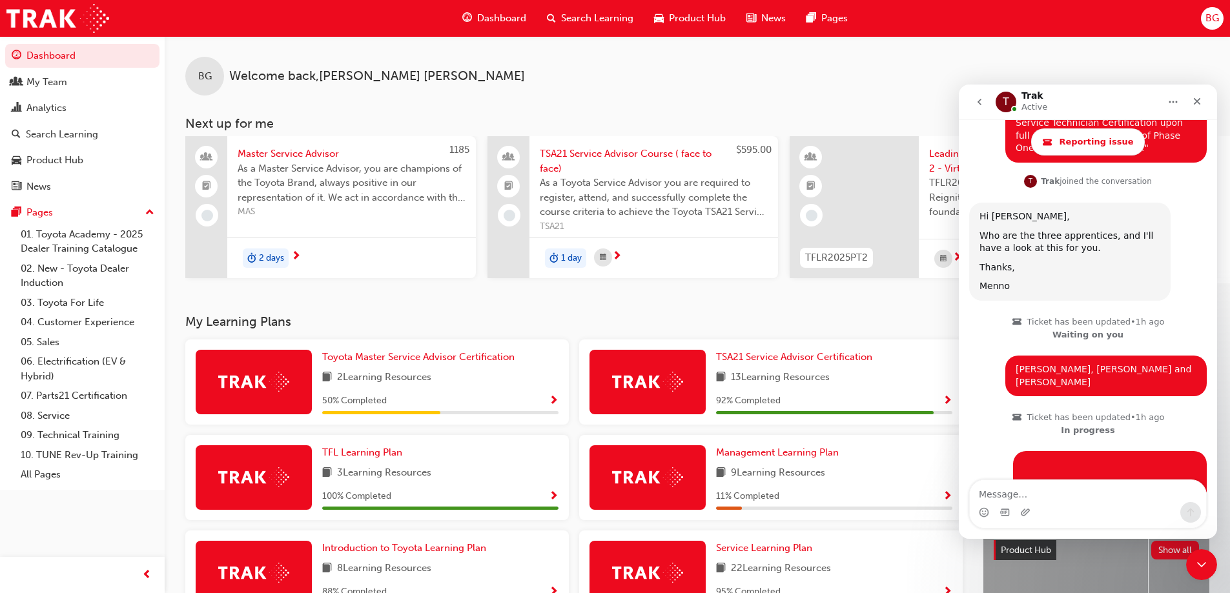
scroll to position [1213, 0]
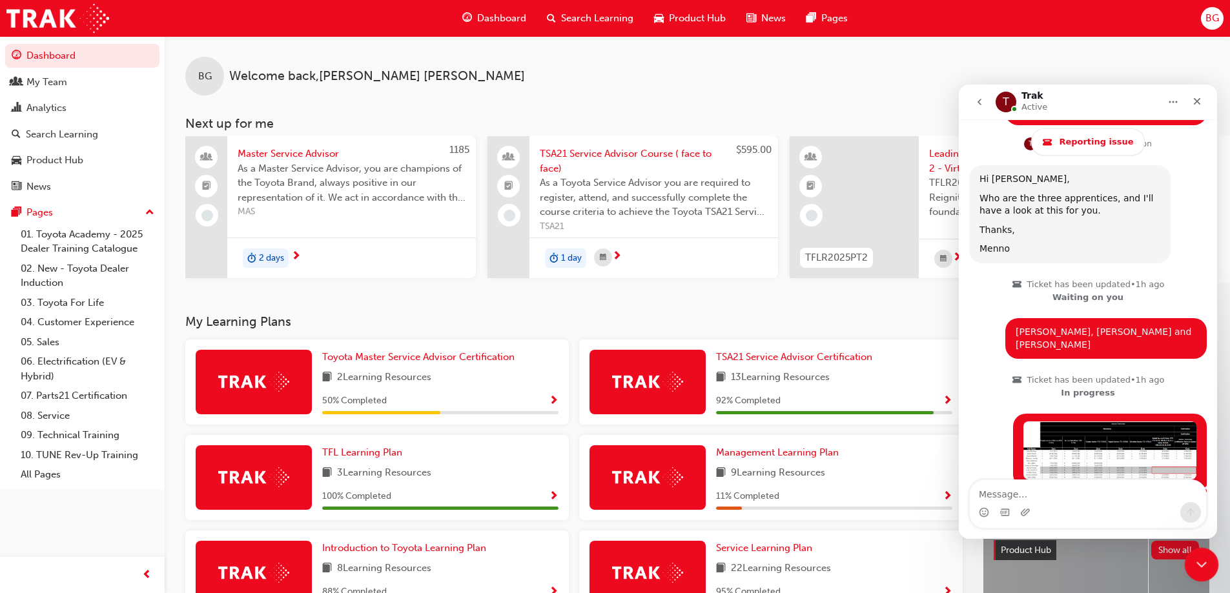
click at [1200, 563] on icon "Close Intercom Messenger" at bounding box center [1198, 562] width 15 height 15
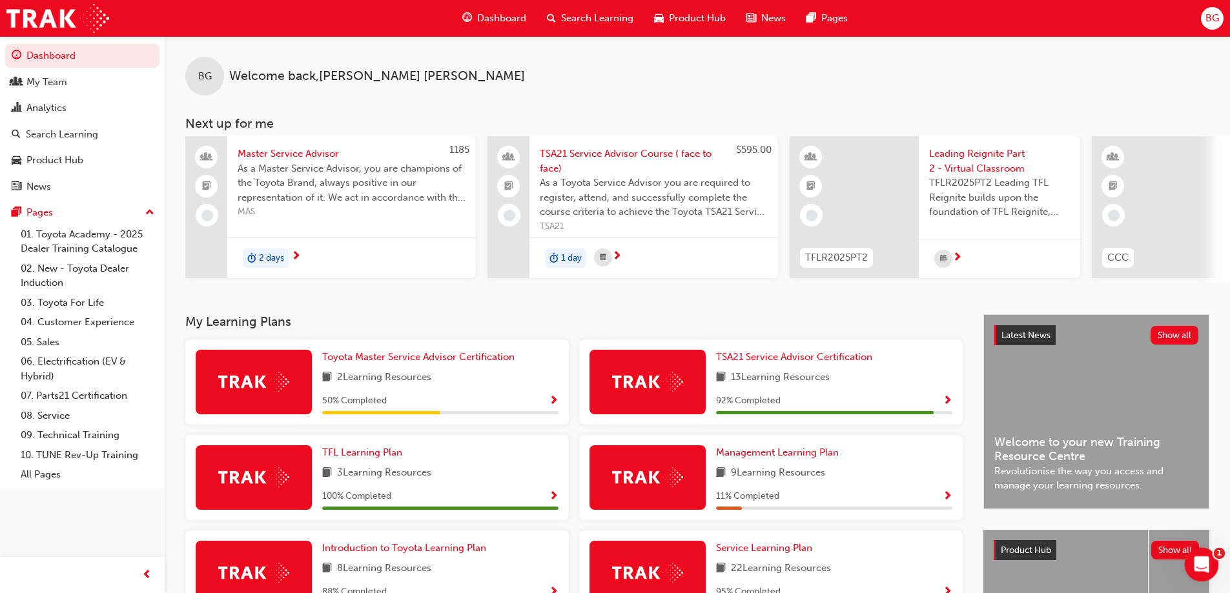
click at [1201, 561] on icon "Open Intercom Messenger" at bounding box center [1199, 562] width 21 height 21
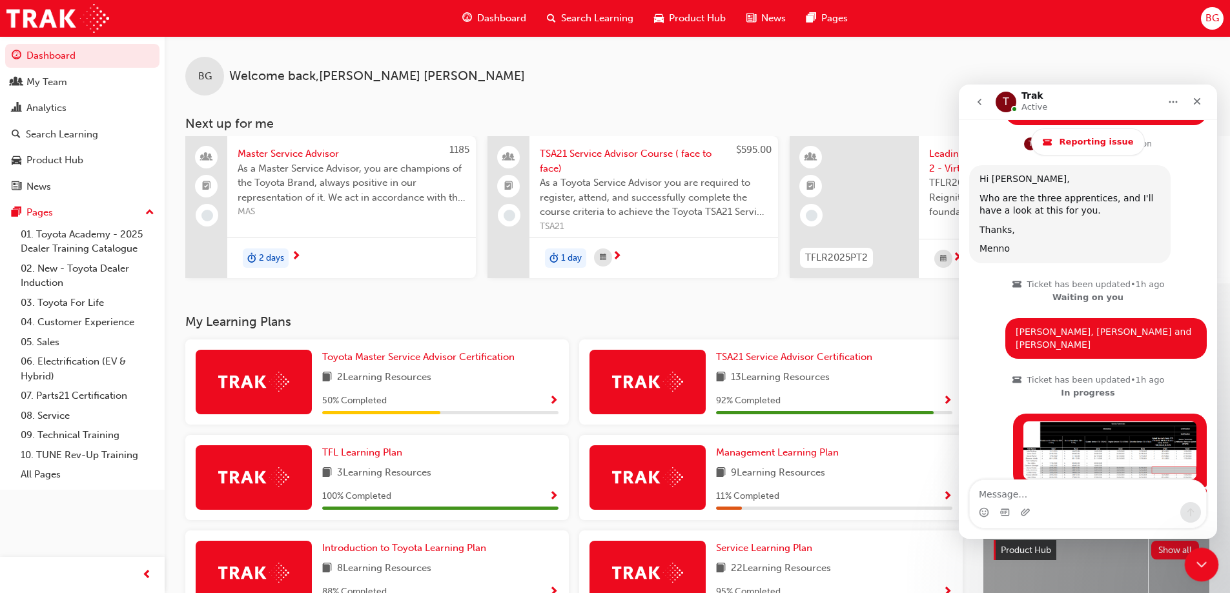
click at [1201, 561] on icon "Close Intercom Messenger" at bounding box center [1198, 562] width 15 height 15
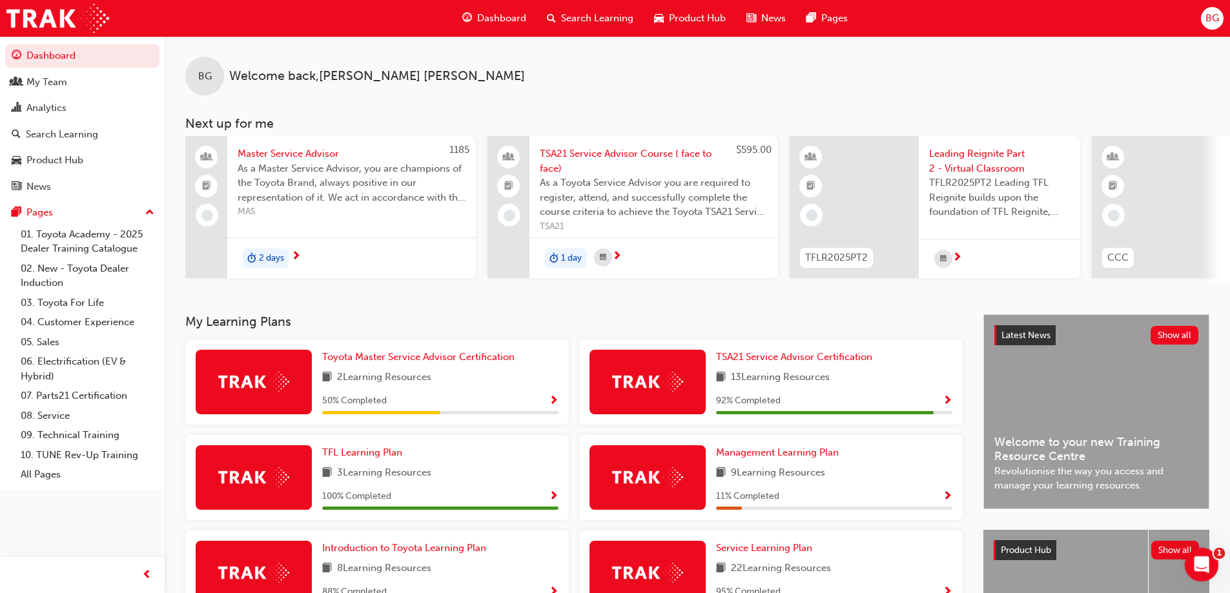
click at [1195, 569] on icon "Open Intercom Messenger" at bounding box center [1199, 562] width 21 height 21
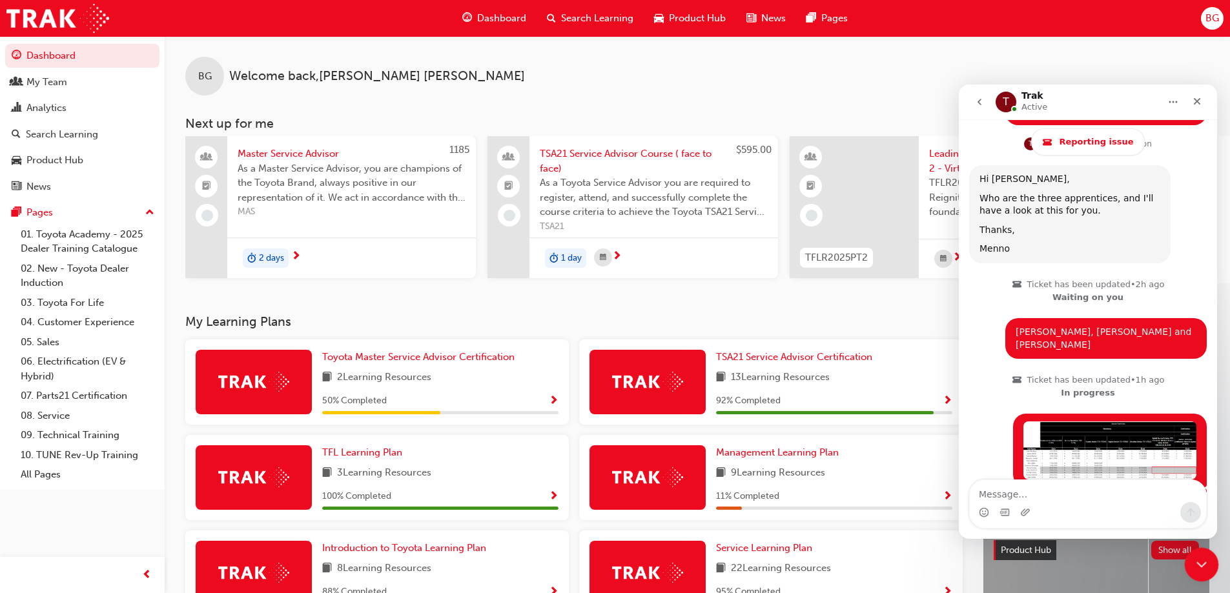
click html
